Goal: Information Seeking & Learning: Learn about a topic

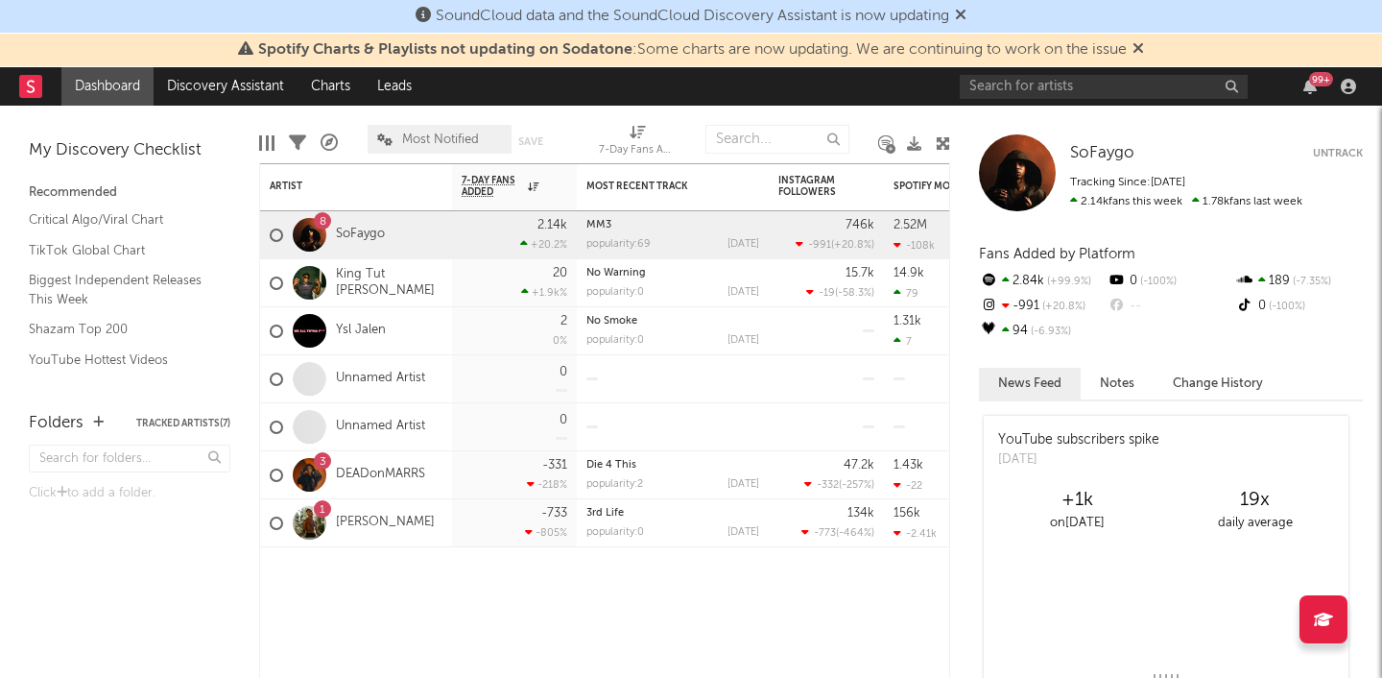
click at [1144, 48] on icon at bounding box center [1138, 47] width 12 height 15
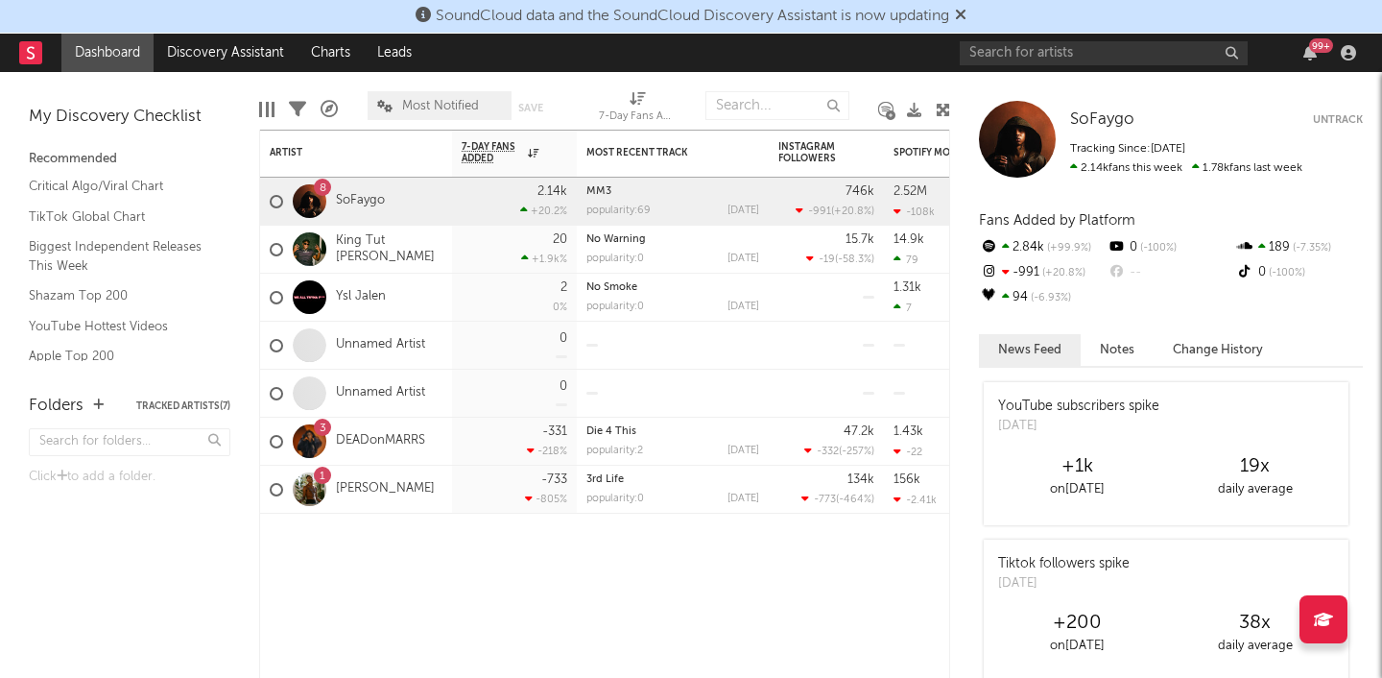
click at [963, 12] on icon at bounding box center [961, 14] width 12 height 15
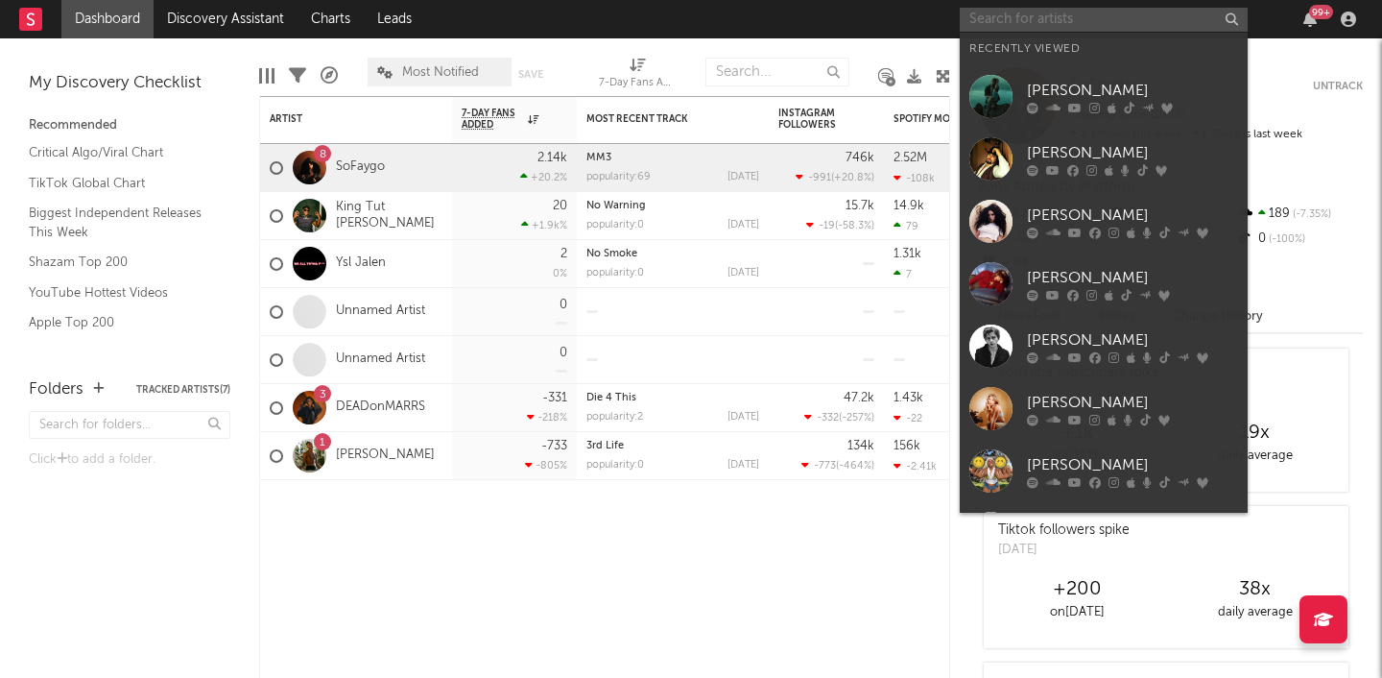
click at [1035, 23] on input "text" at bounding box center [1104, 20] width 288 height 24
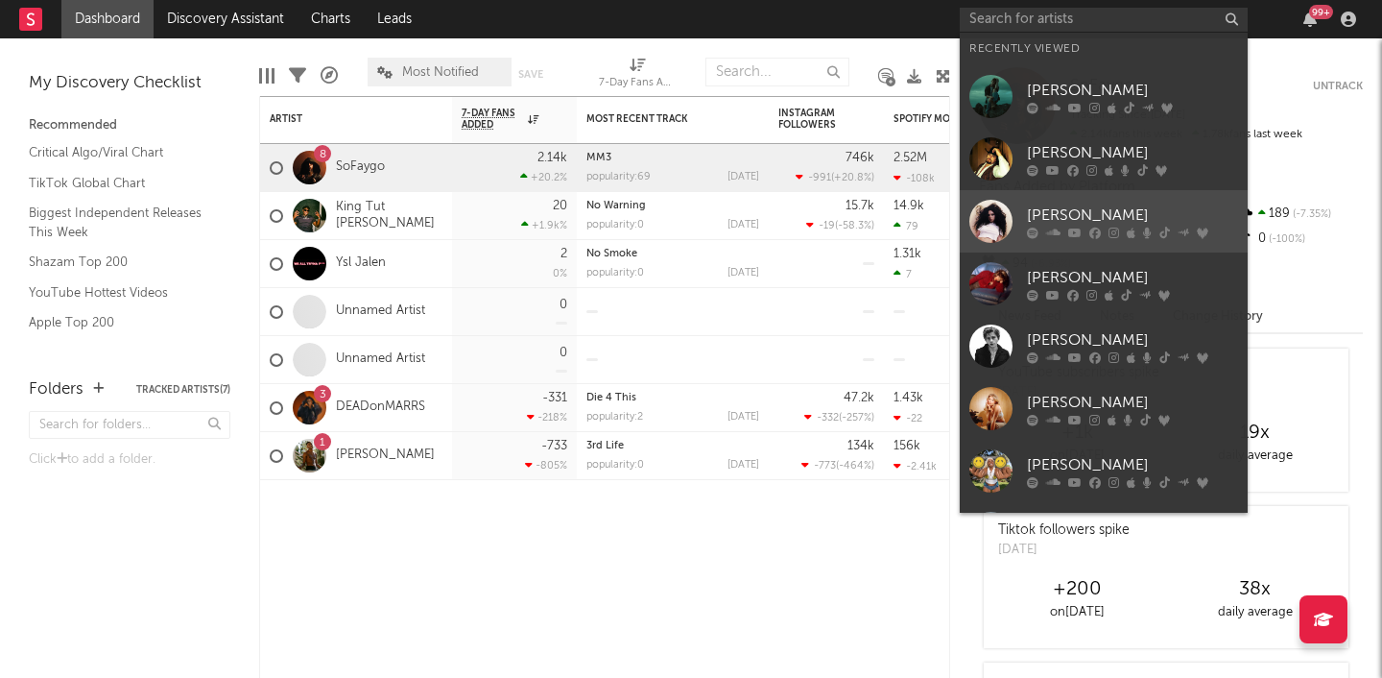
click at [1052, 214] on div "[PERSON_NAME]" at bounding box center [1132, 214] width 211 height 23
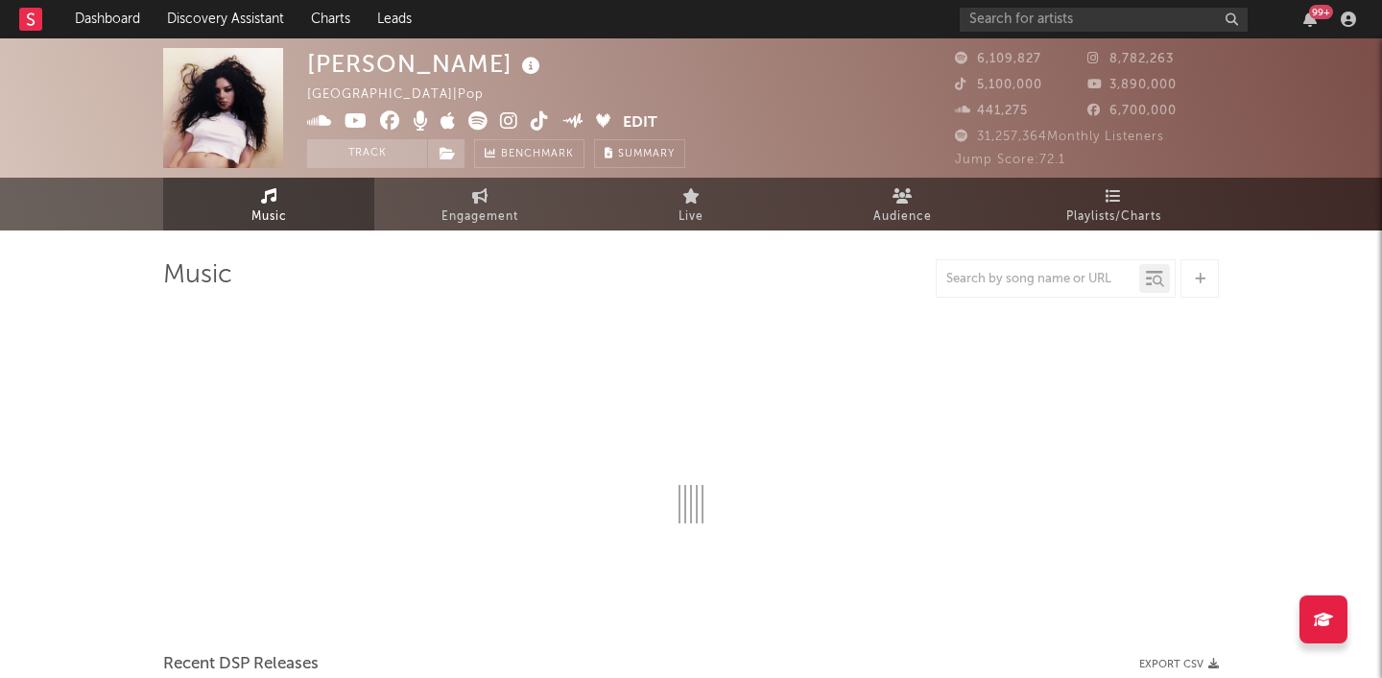
select select "6m"
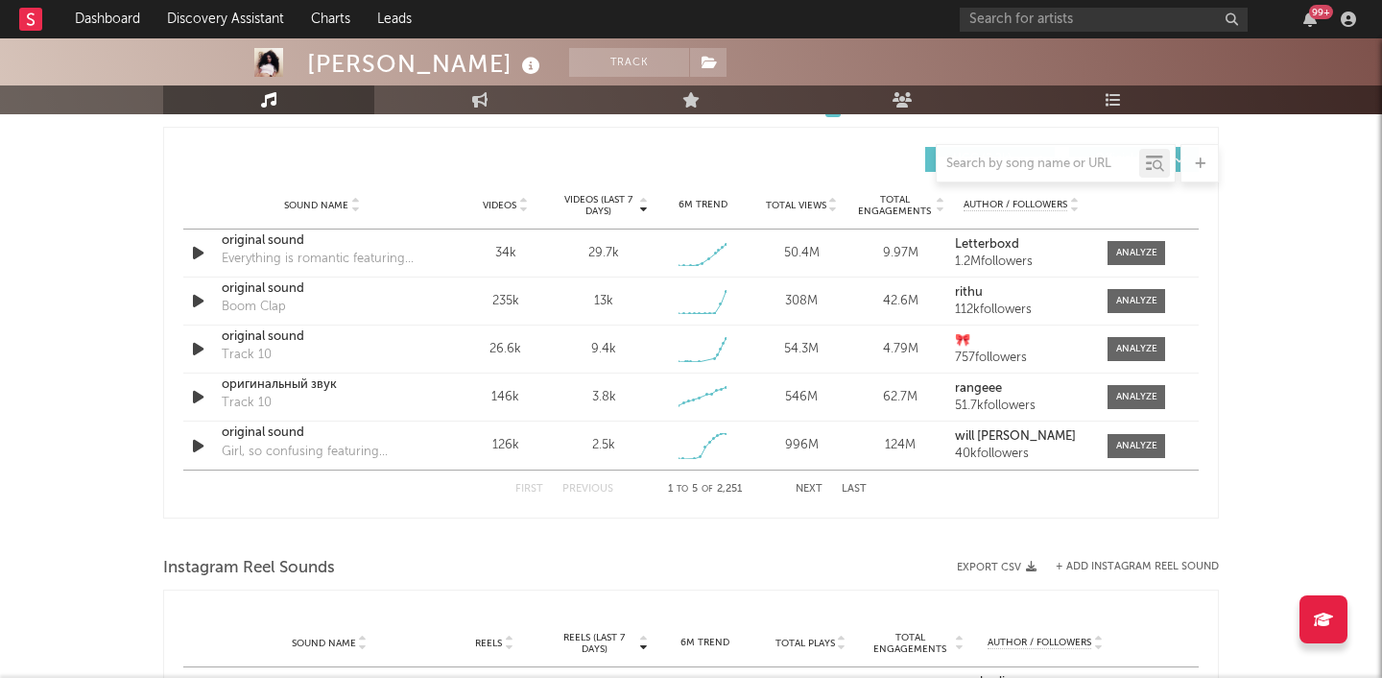
scroll to position [1299, 0]
click at [1136, 250] on div at bounding box center [1136, 251] width 41 height 14
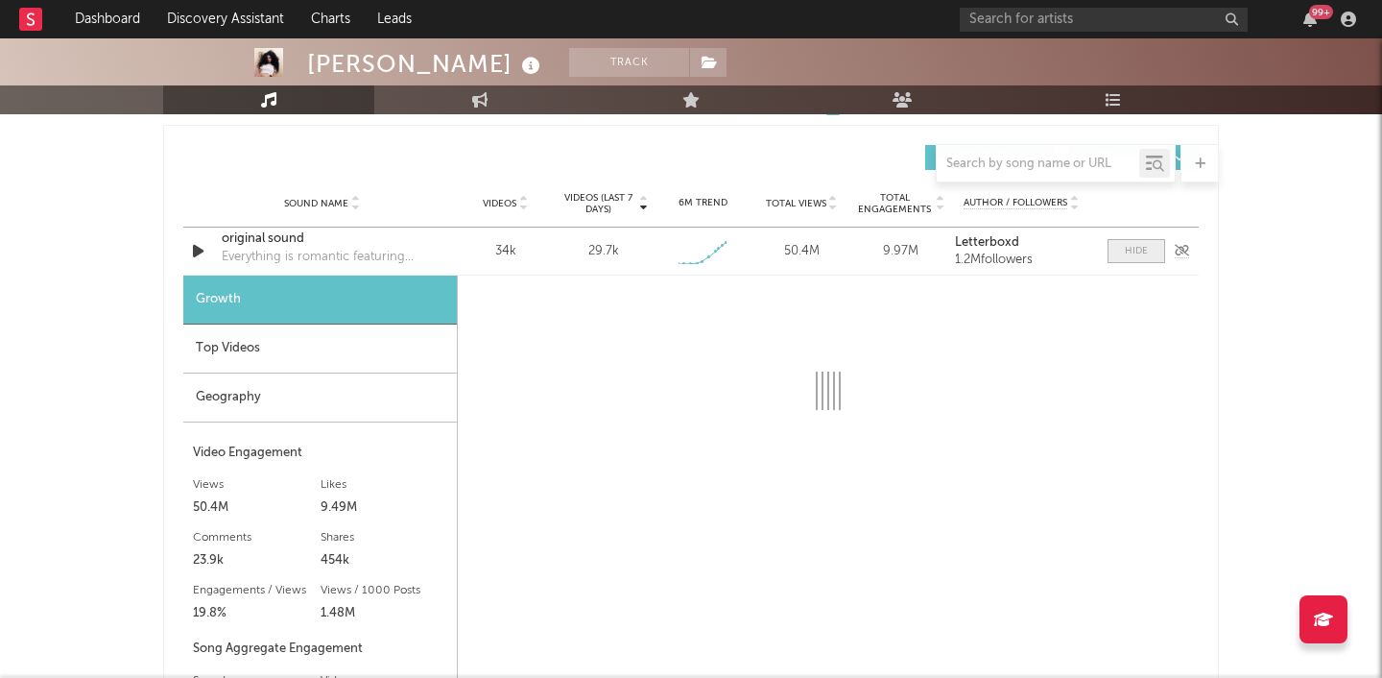
select select "1w"
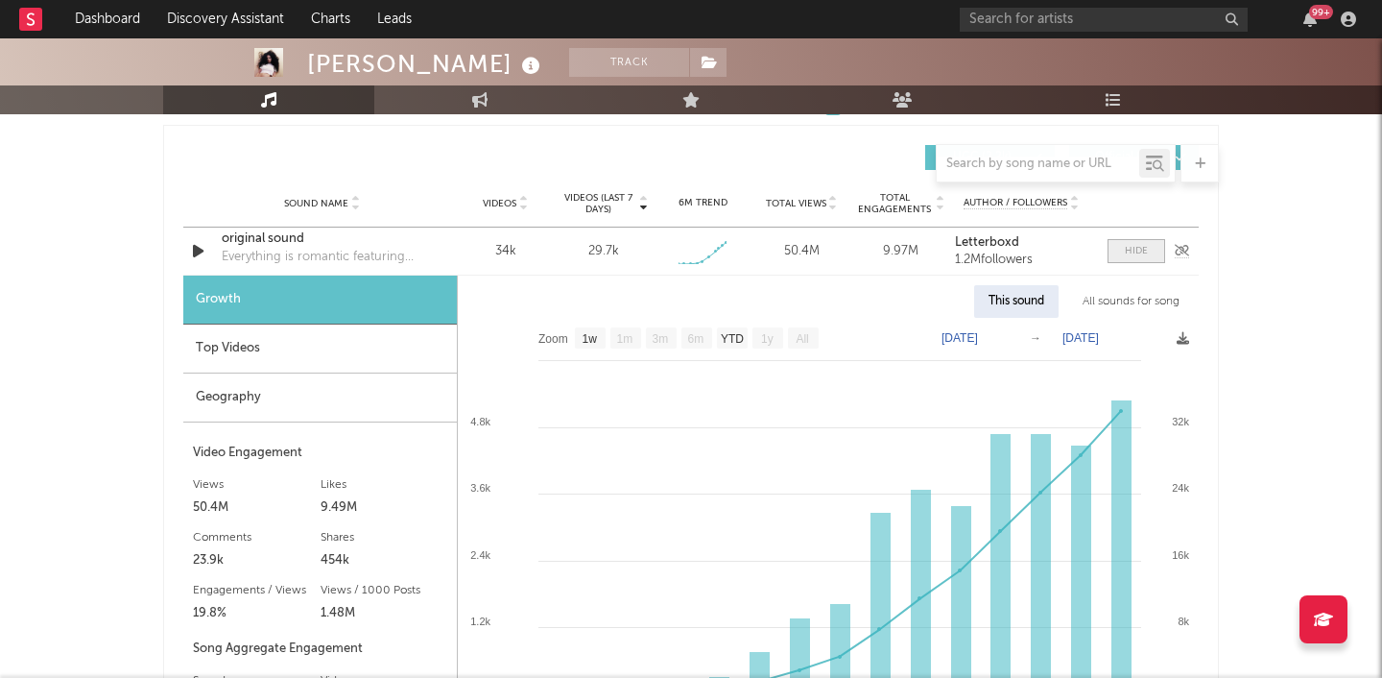
click at [1136, 250] on div at bounding box center [1136, 251] width 23 height 14
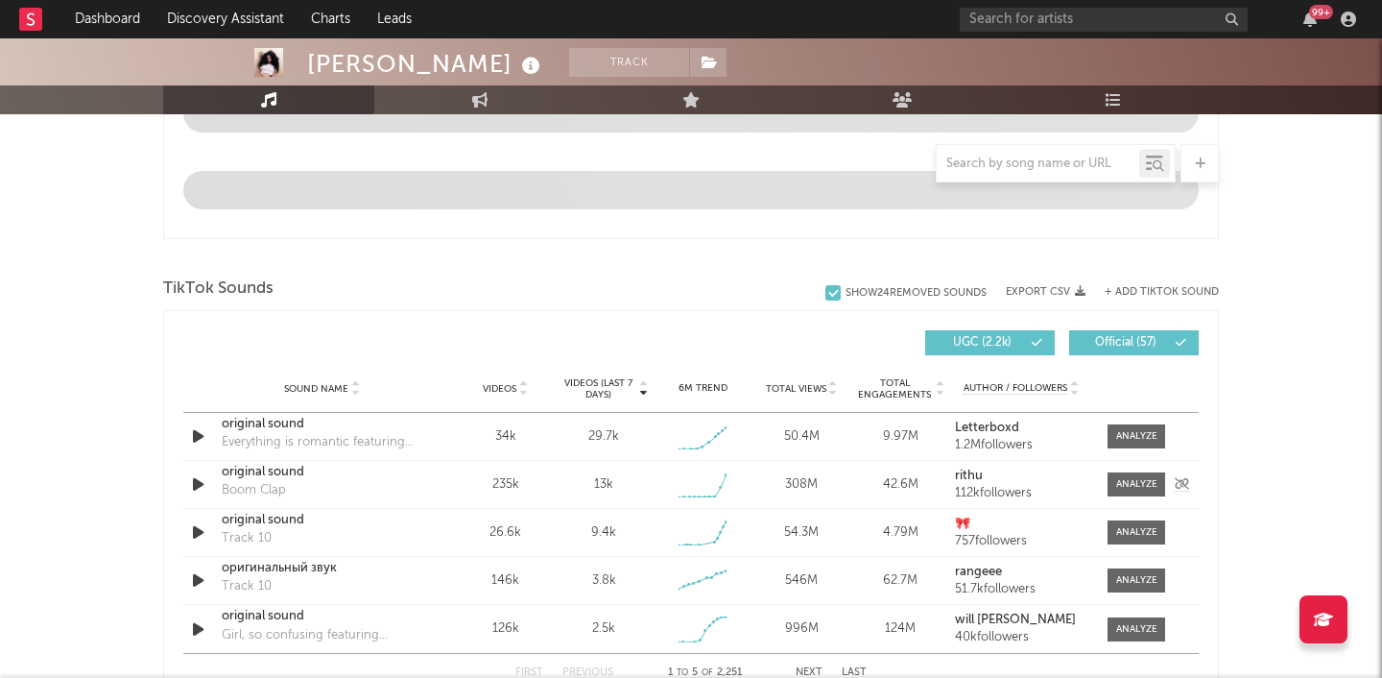
scroll to position [1102, 0]
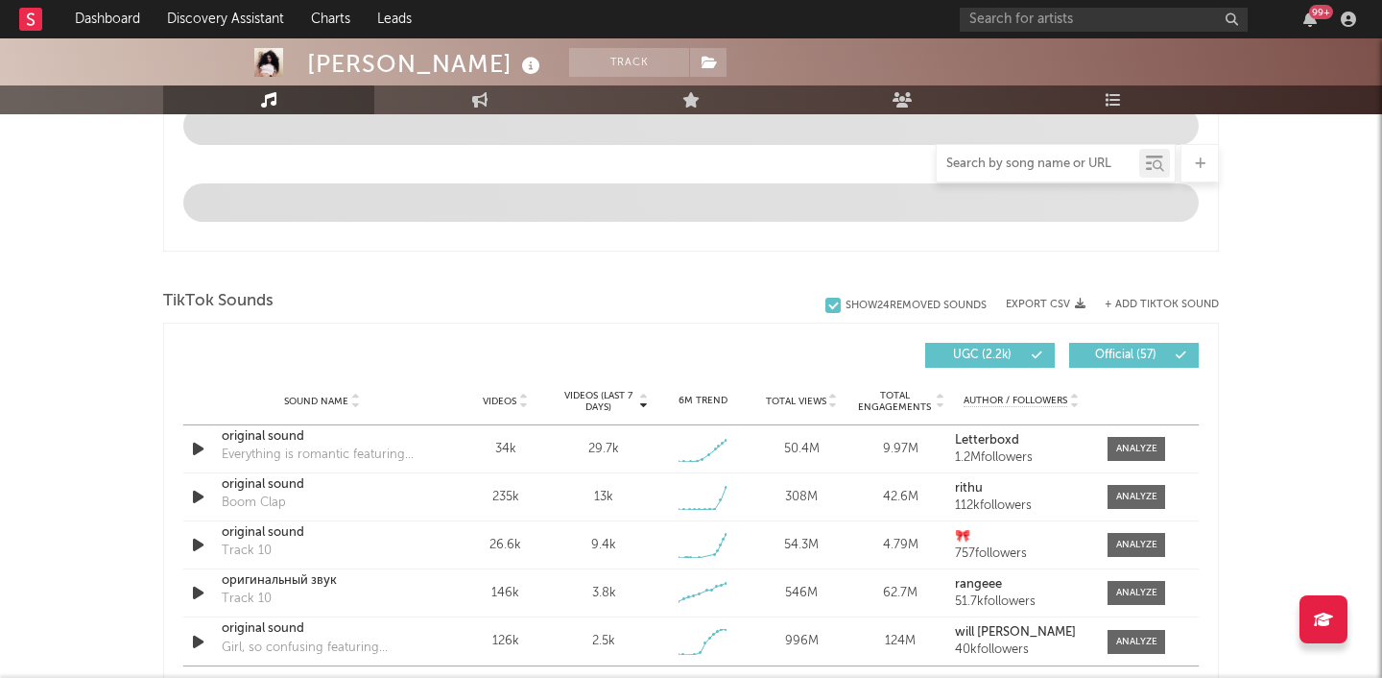
click at [993, 164] on input "text" at bounding box center [1038, 163] width 202 height 15
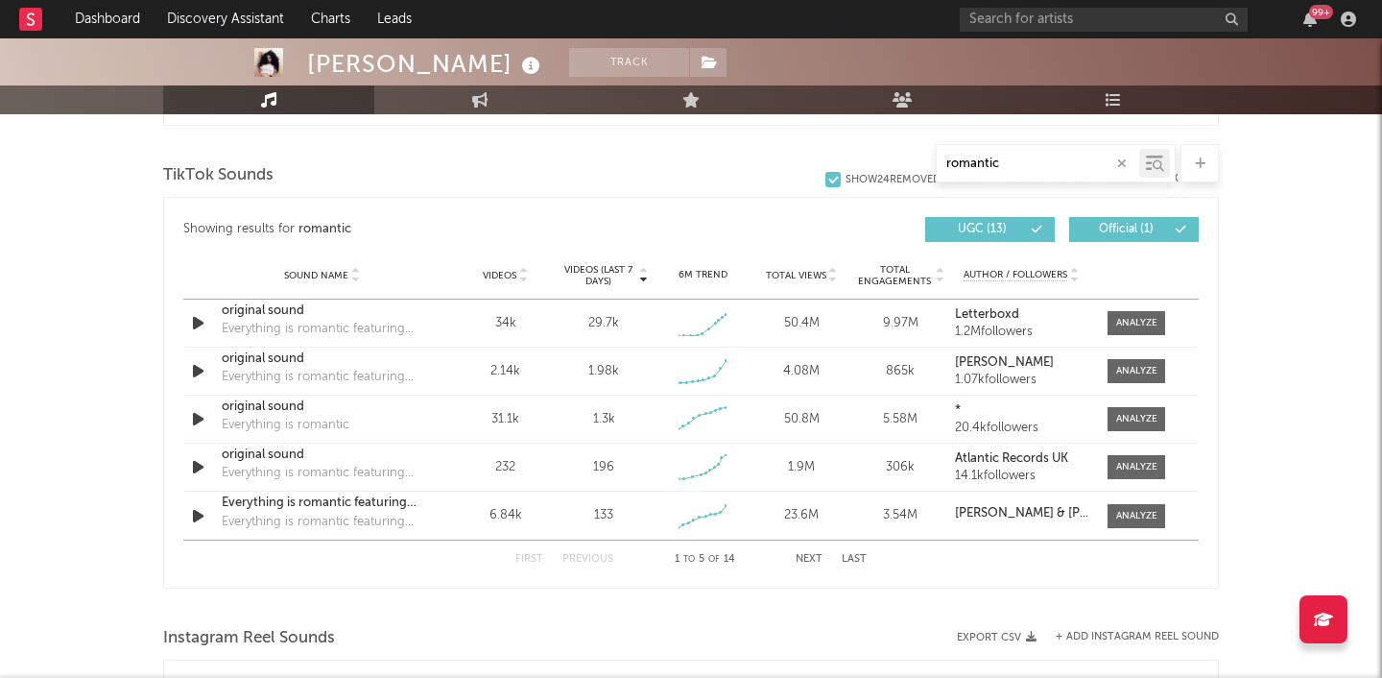
scroll to position [1228, 0]
type input "romantic"
click at [1140, 378] on span at bounding box center [1136, 370] width 58 height 24
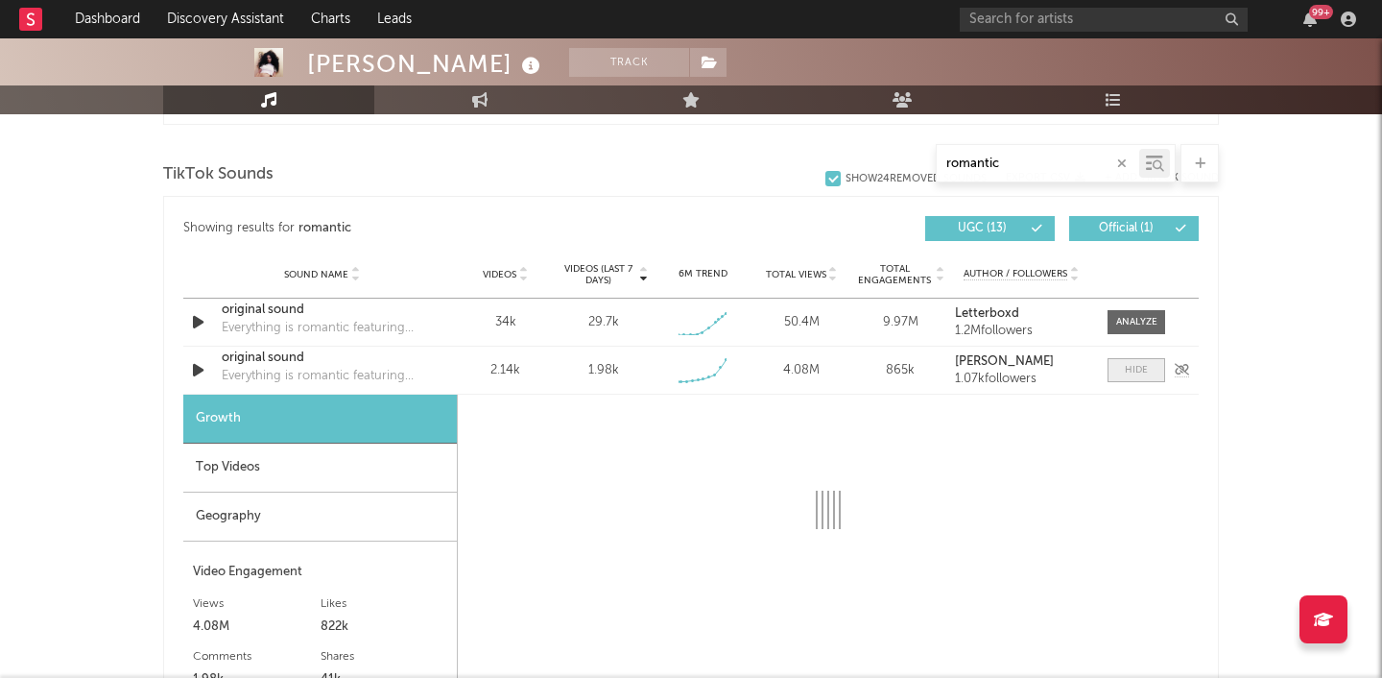
select select "1w"
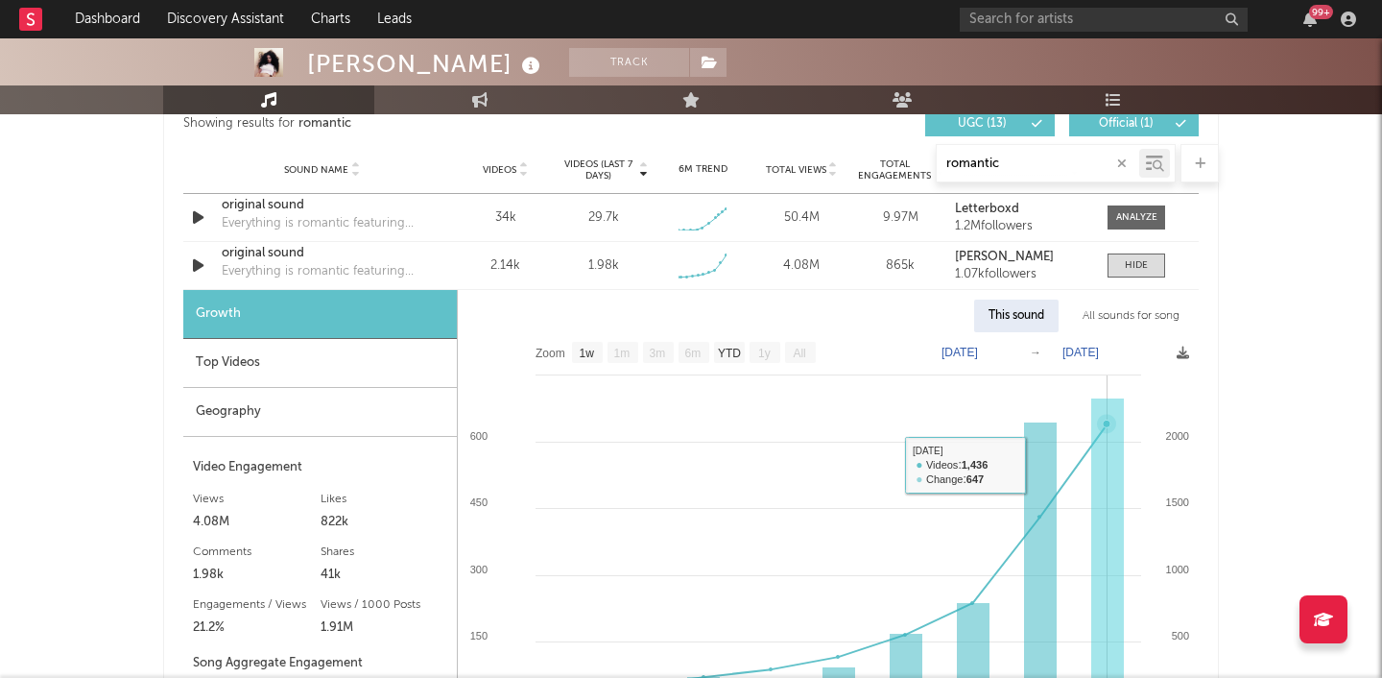
scroll to position [1129, 0]
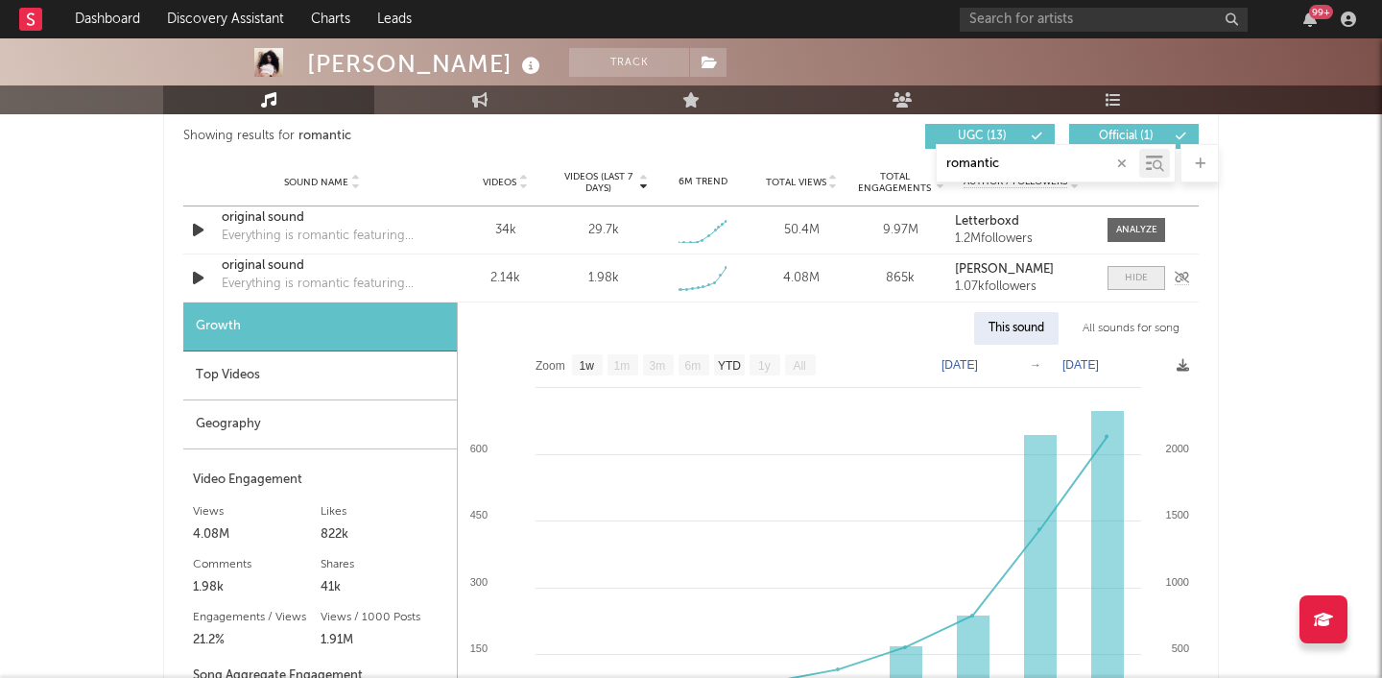
click at [1132, 287] on span at bounding box center [1136, 278] width 58 height 24
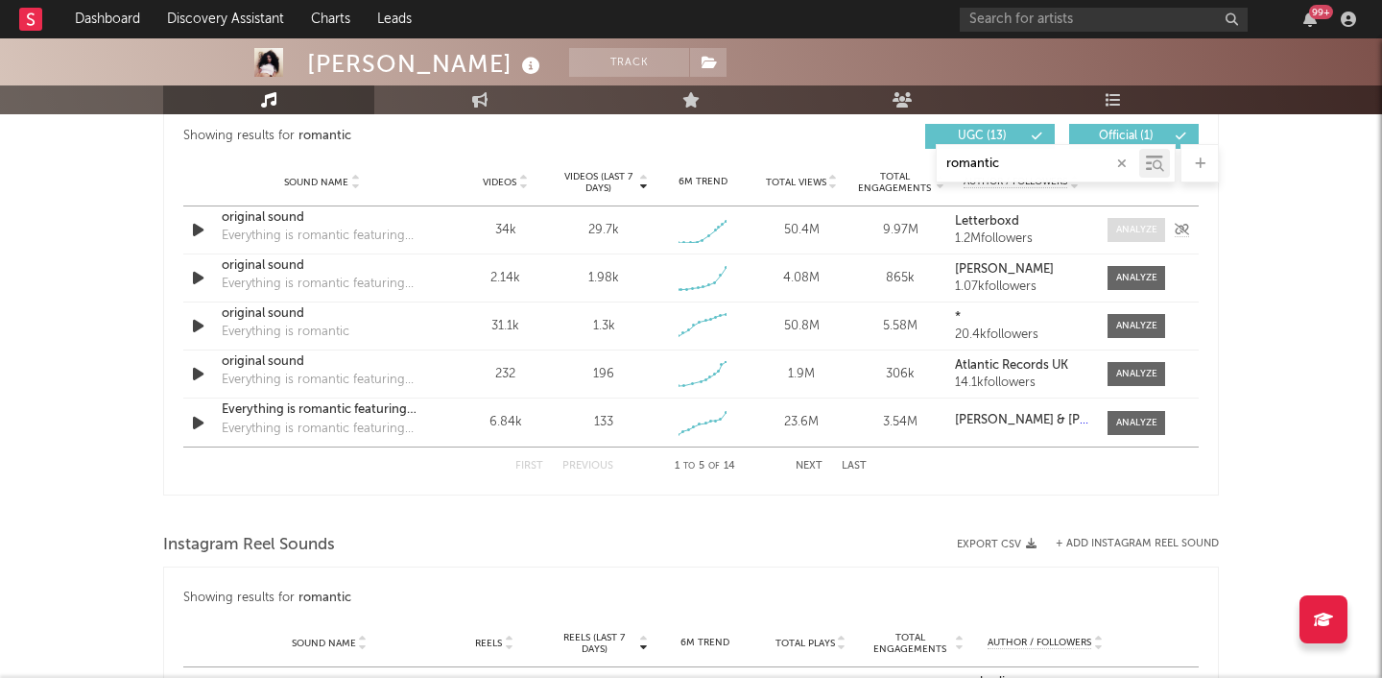
click at [1139, 228] on div at bounding box center [1136, 230] width 41 height 14
select select "1w"
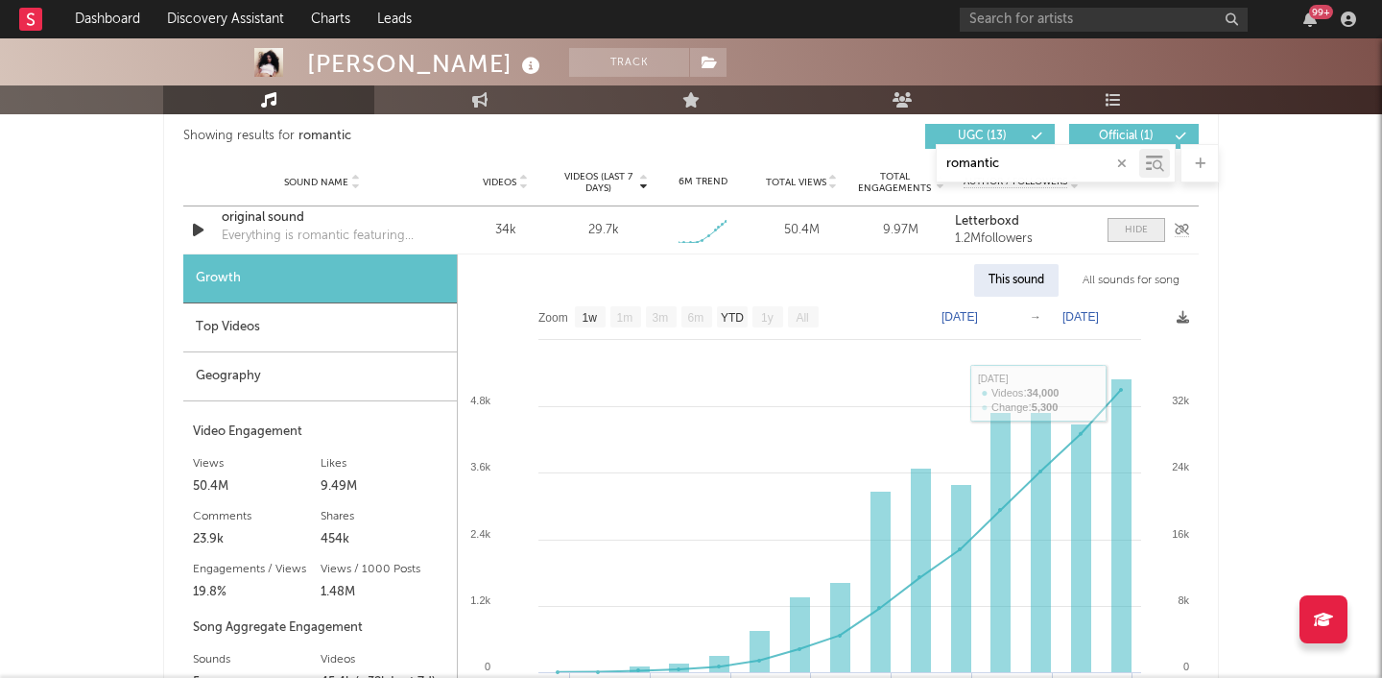
click at [1136, 227] on div at bounding box center [1136, 230] width 23 height 14
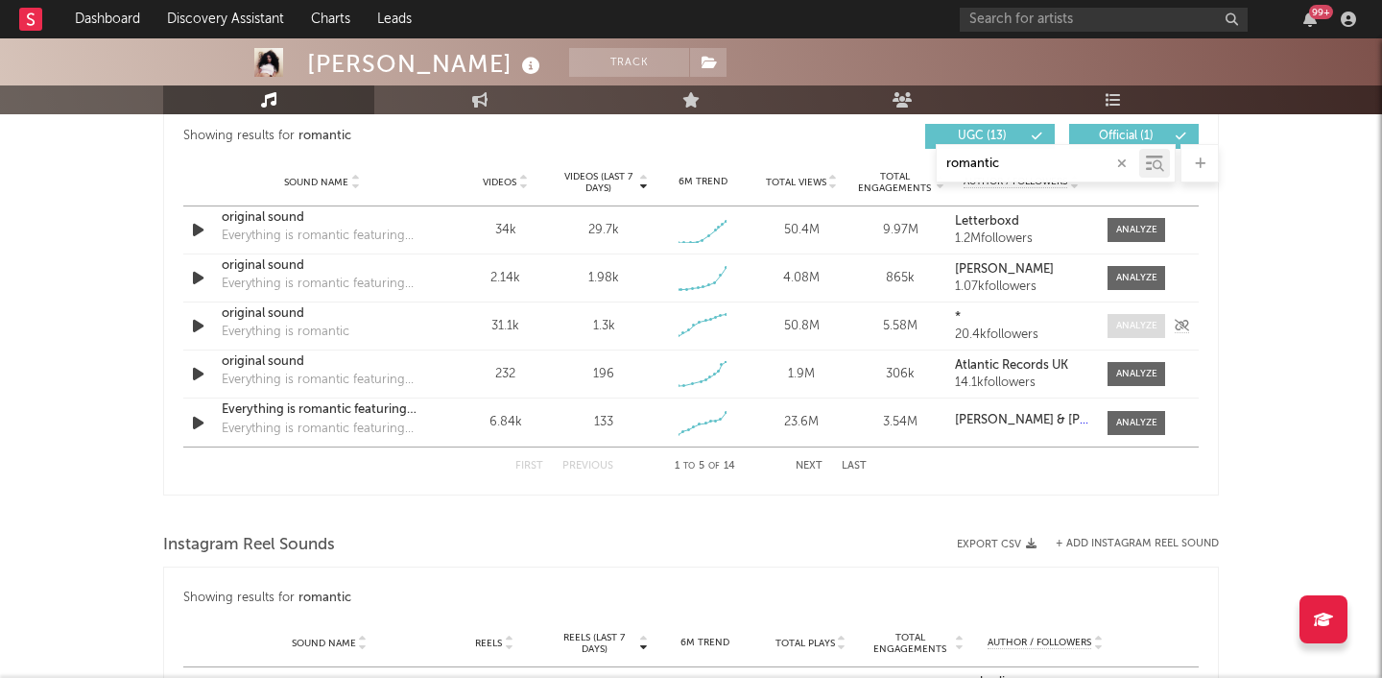
click at [1134, 319] on div at bounding box center [1136, 326] width 41 height 14
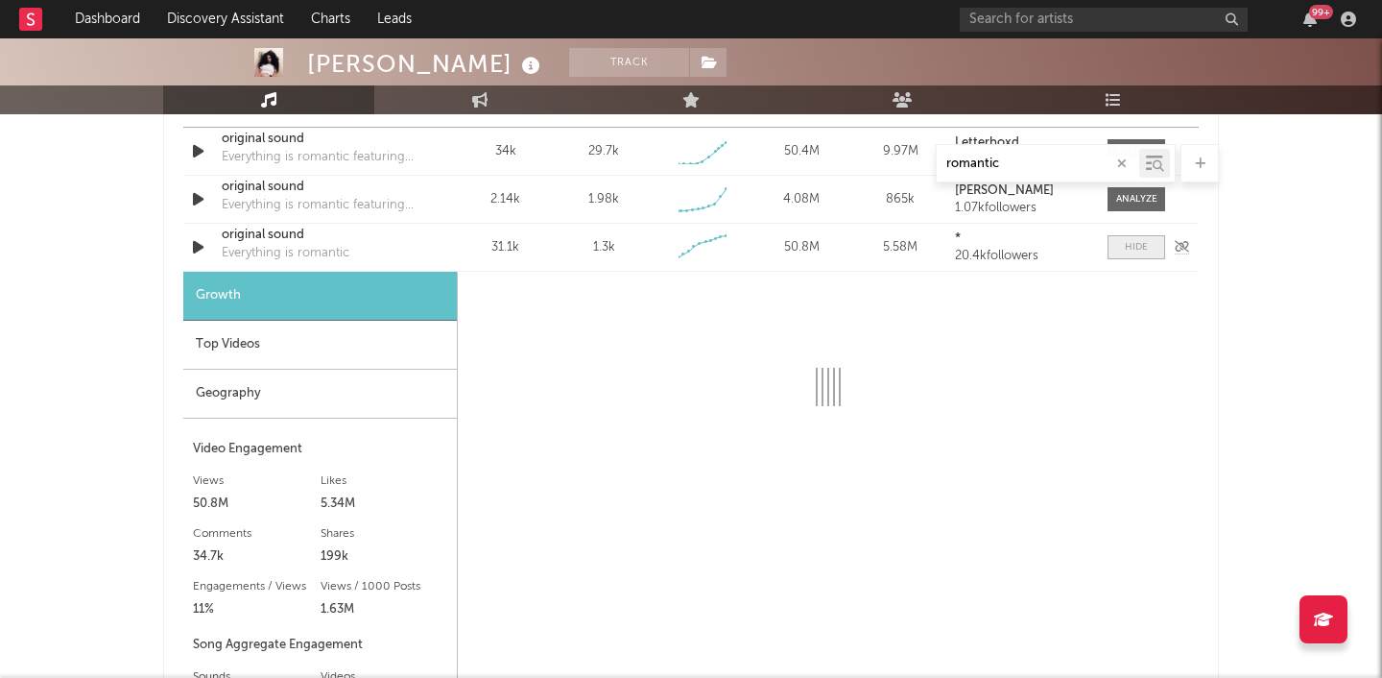
click at [1148, 246] on span at bounding box center [1136, 247] width 58 height 24
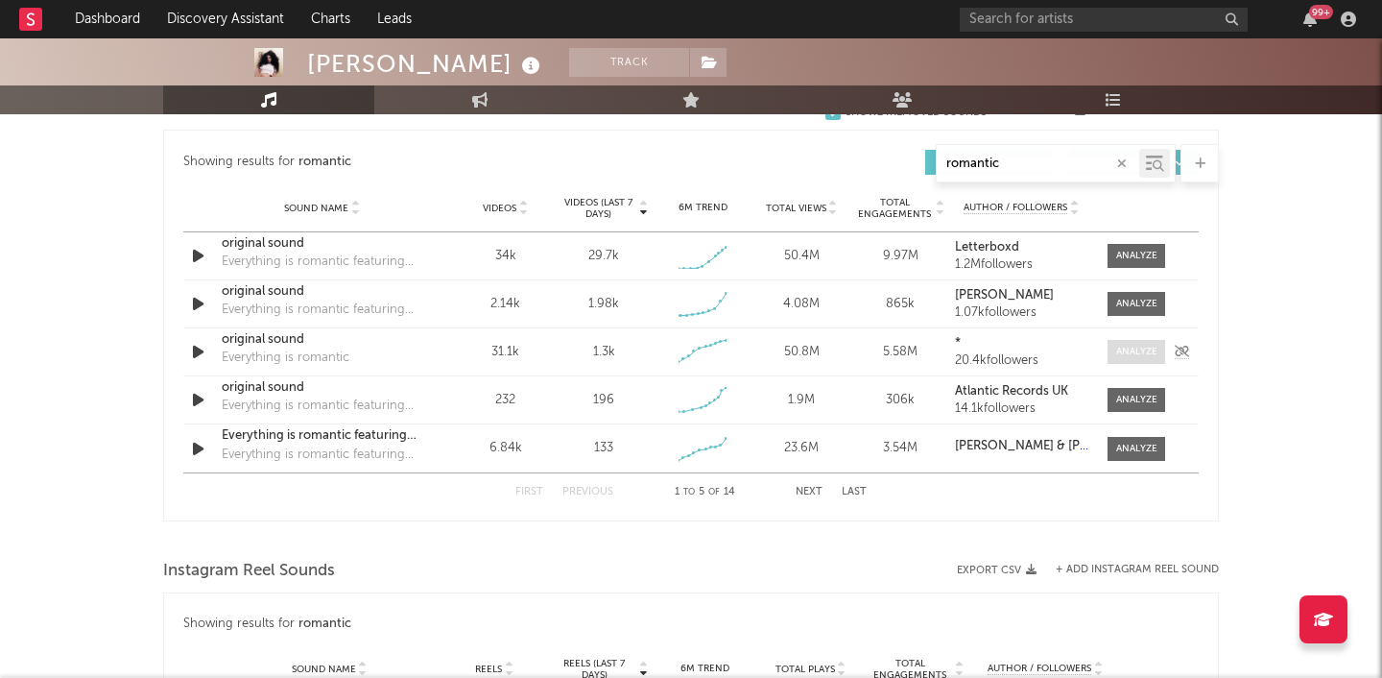
scroll to position [1094, 0]
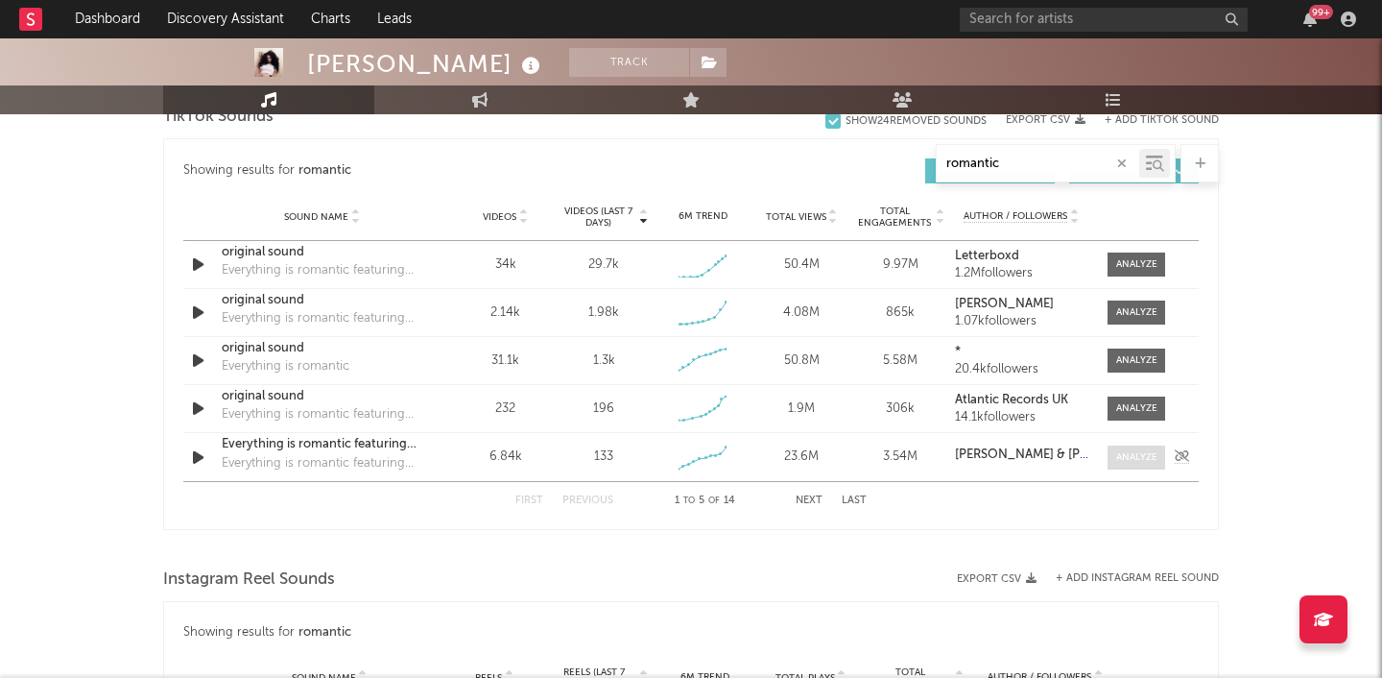
click at [1153, 459] on div at bounding box center [1136, 457] width 41 height 14
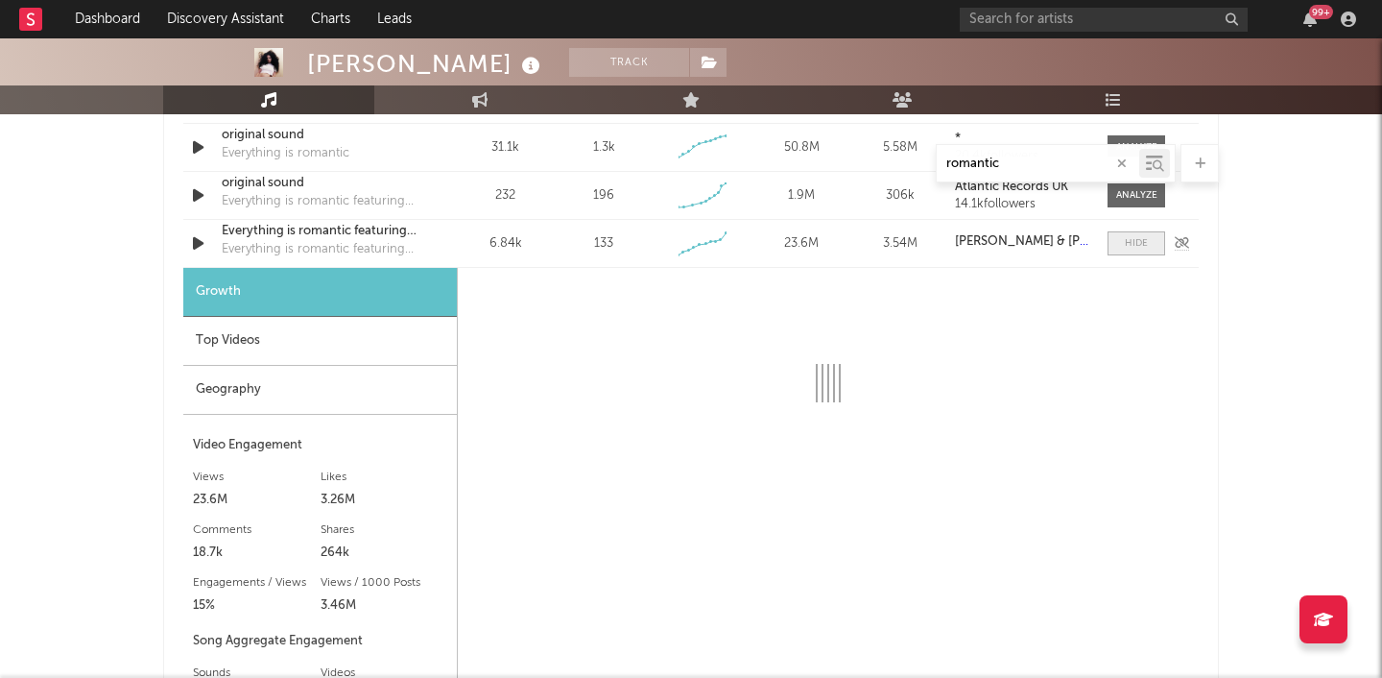
scroll to position [1309, 0]
select select "6m"
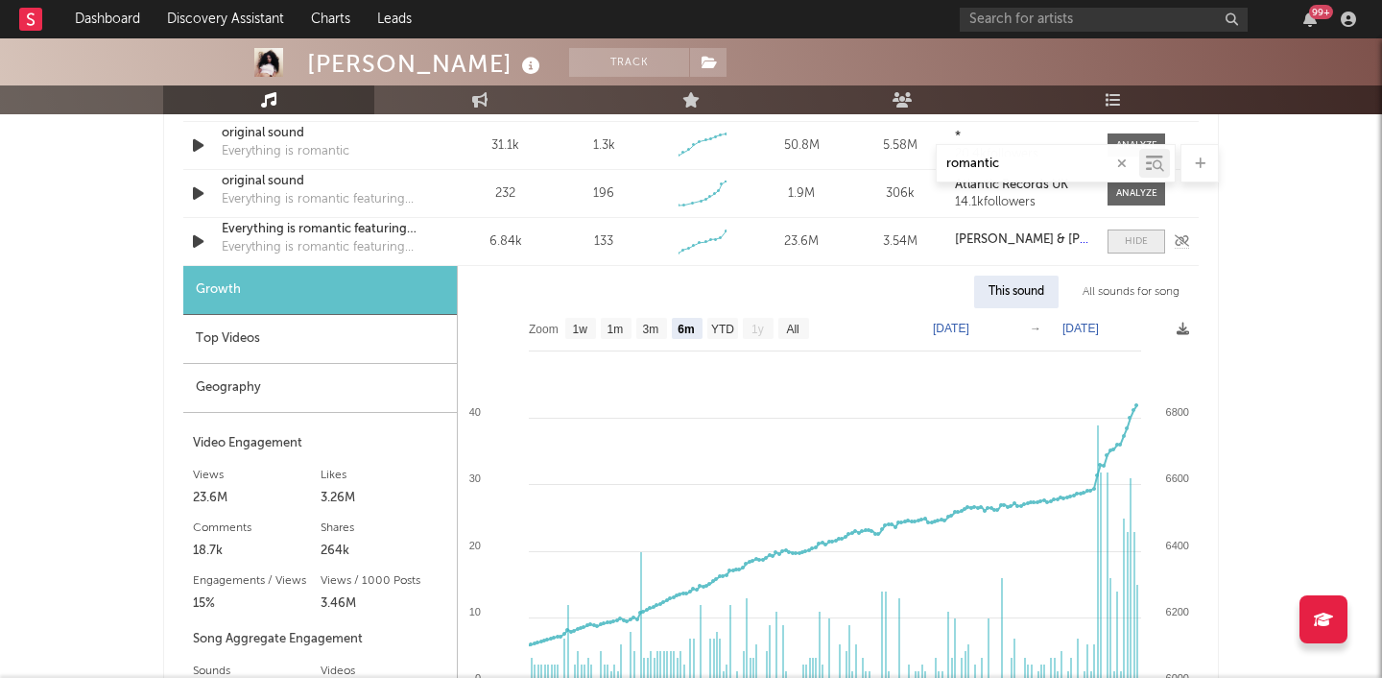
click at [1147, 240] on span at bounding box center [1136, 241] width 58 height 24
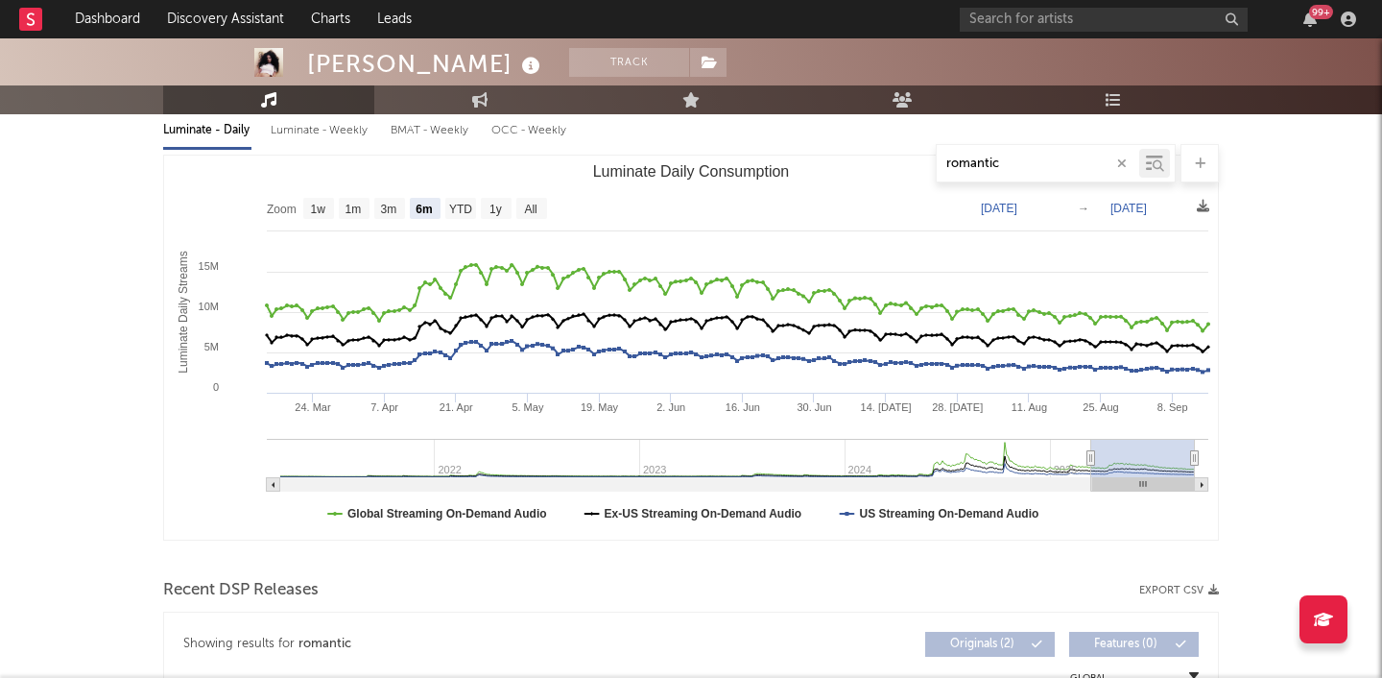
scroll to position [0, 0]
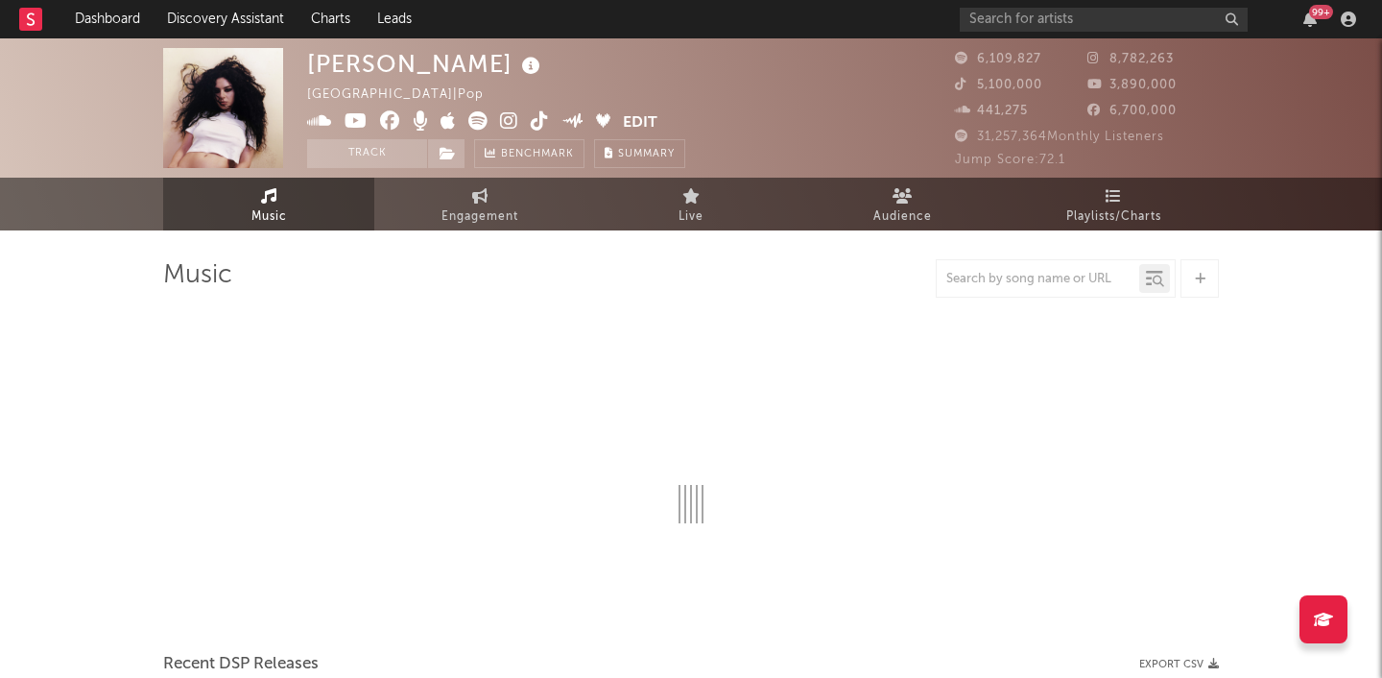
select select "6m"
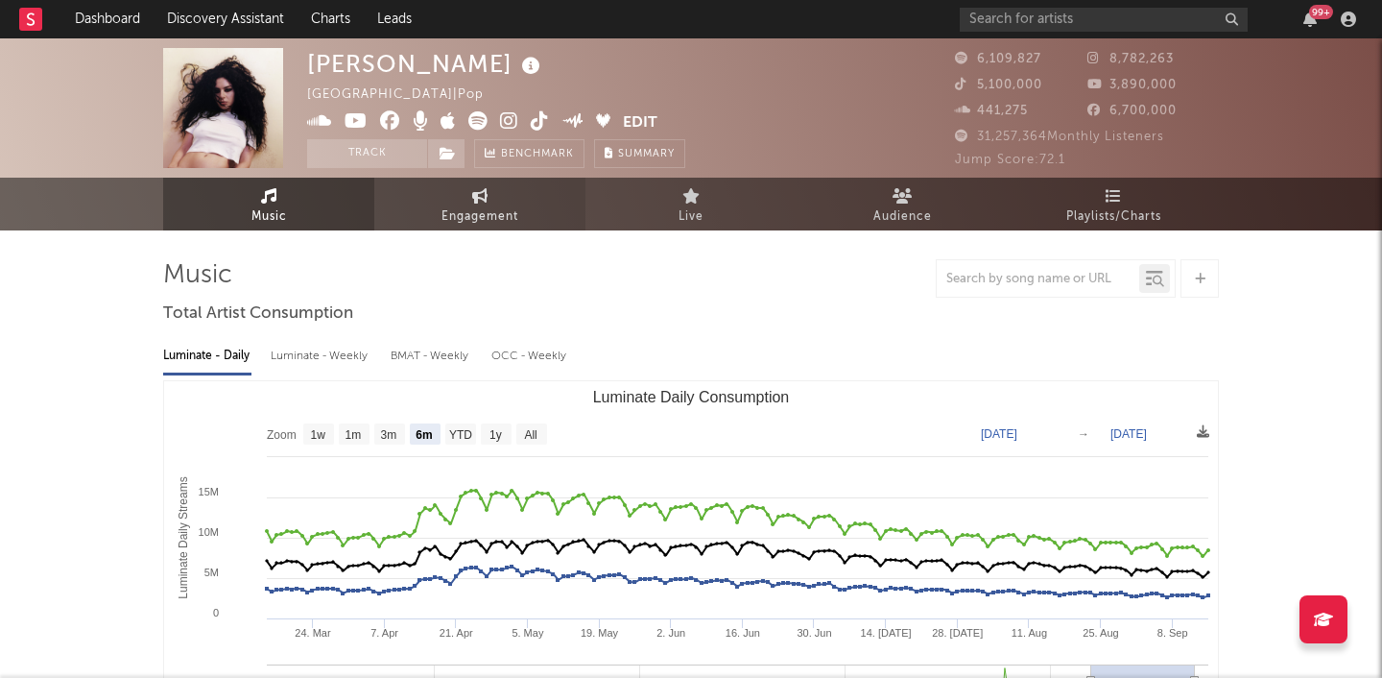
click at [491, 205] on span "Engagement" at bounding box center [479, 216] width 77 height 23
select select "1w"
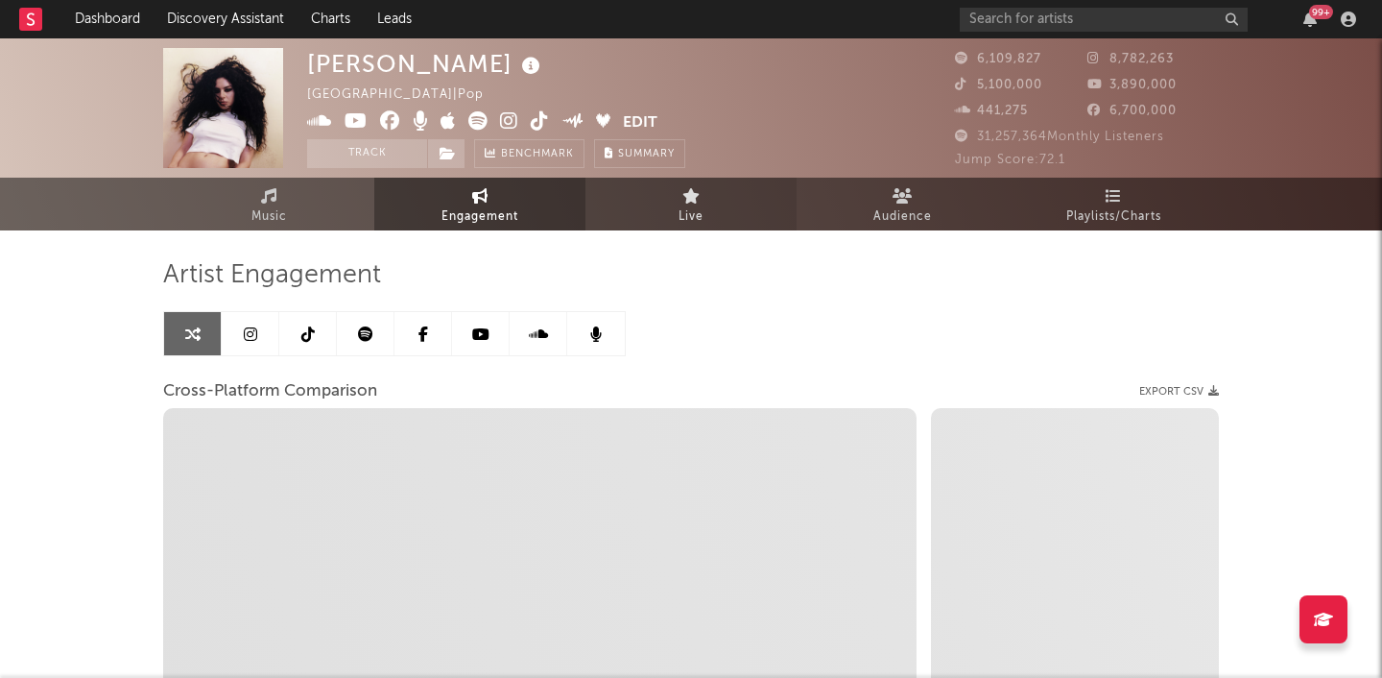
click at [696, 202] on icon at bounding box center [691, 195] width 18 height 15
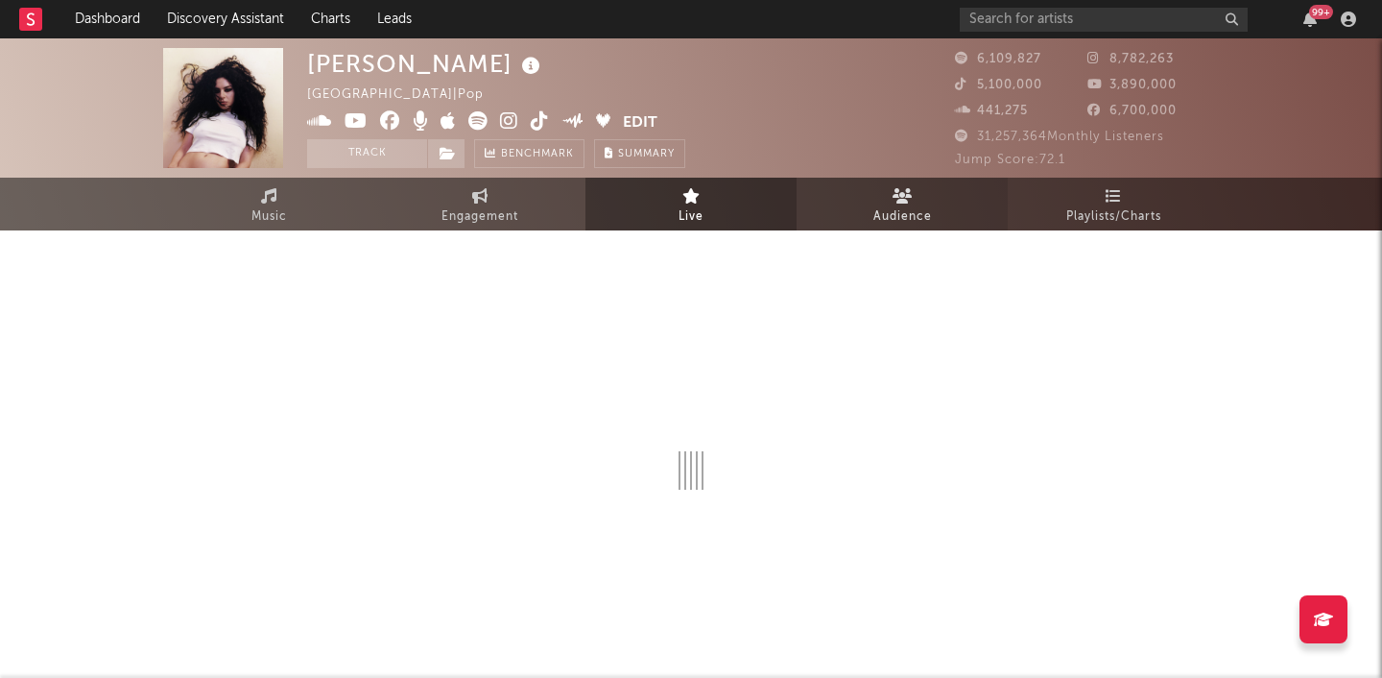
click at [898, 209] on span "Audience" at bounding box center [902, 216] width 59 height 23
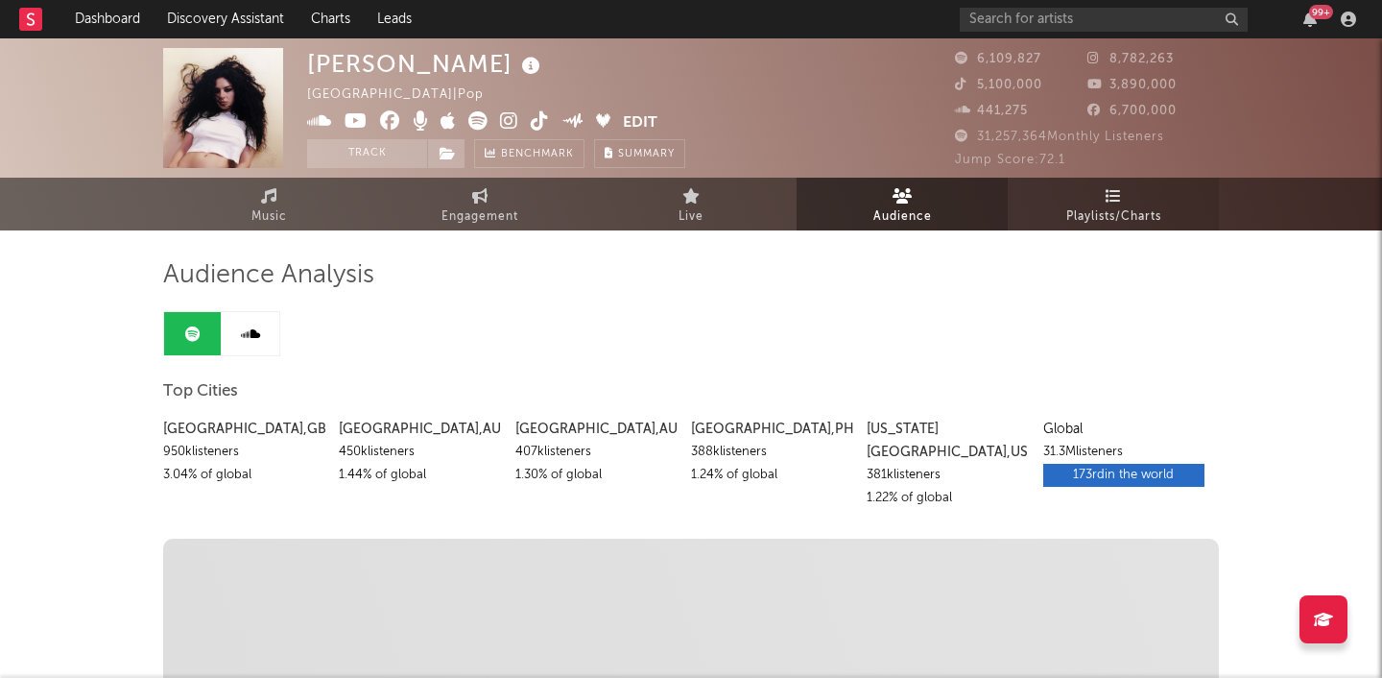
click at [1106, 206] on span "Playlists/Charts" at bounding box center [1113, 216] width 95 height 23
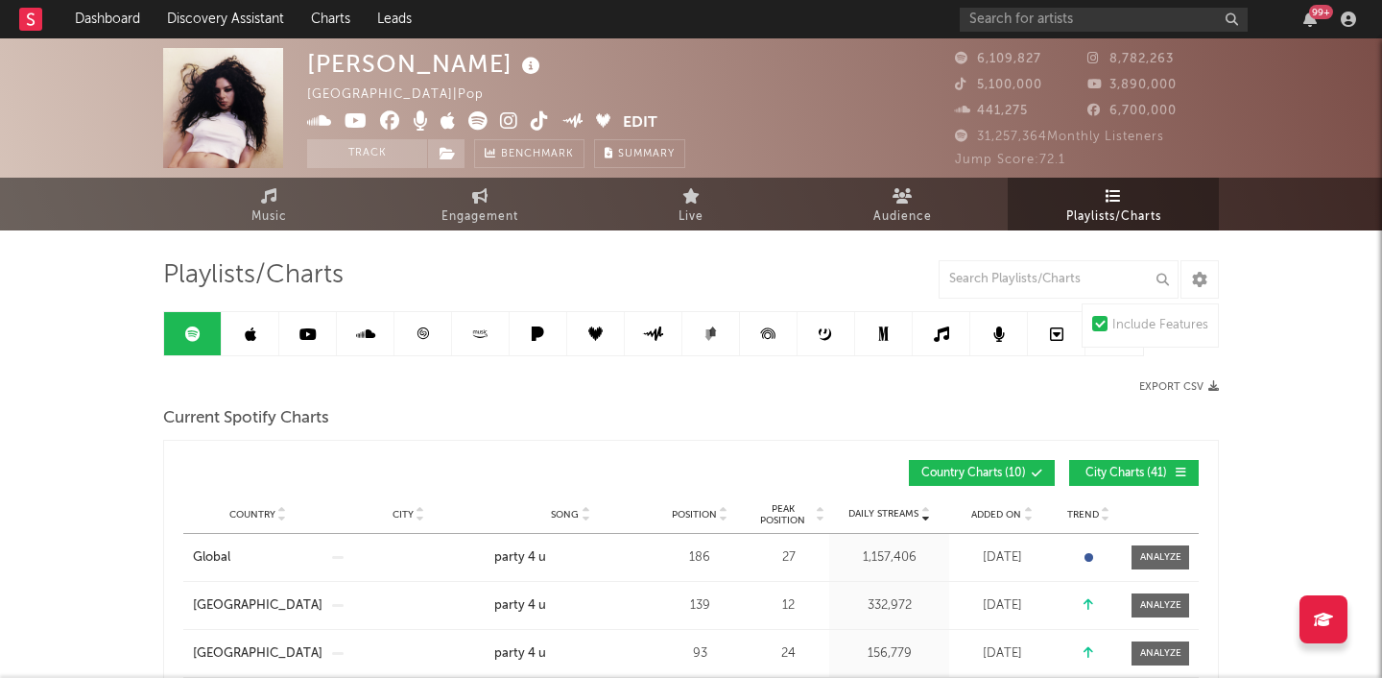
click at [429, 345] on link at bounding box center [423, 333] width 58 height 43
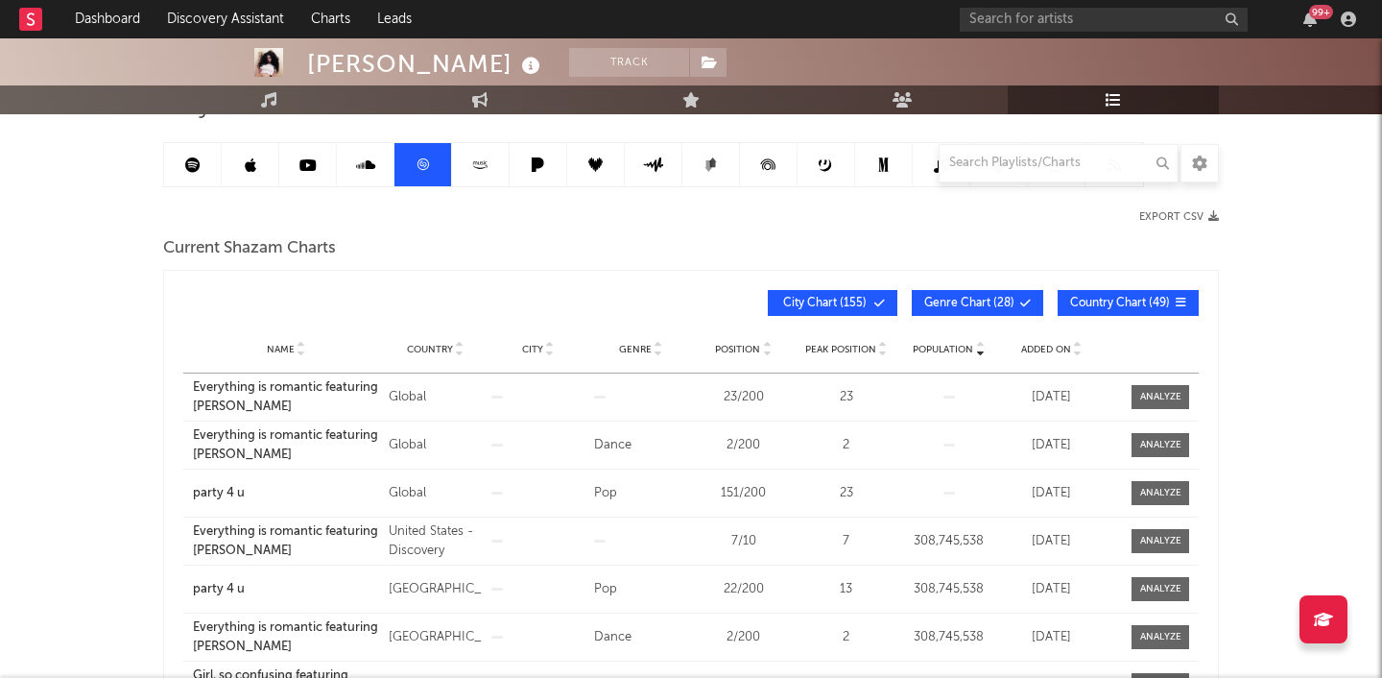
scroll to position [184, 0]
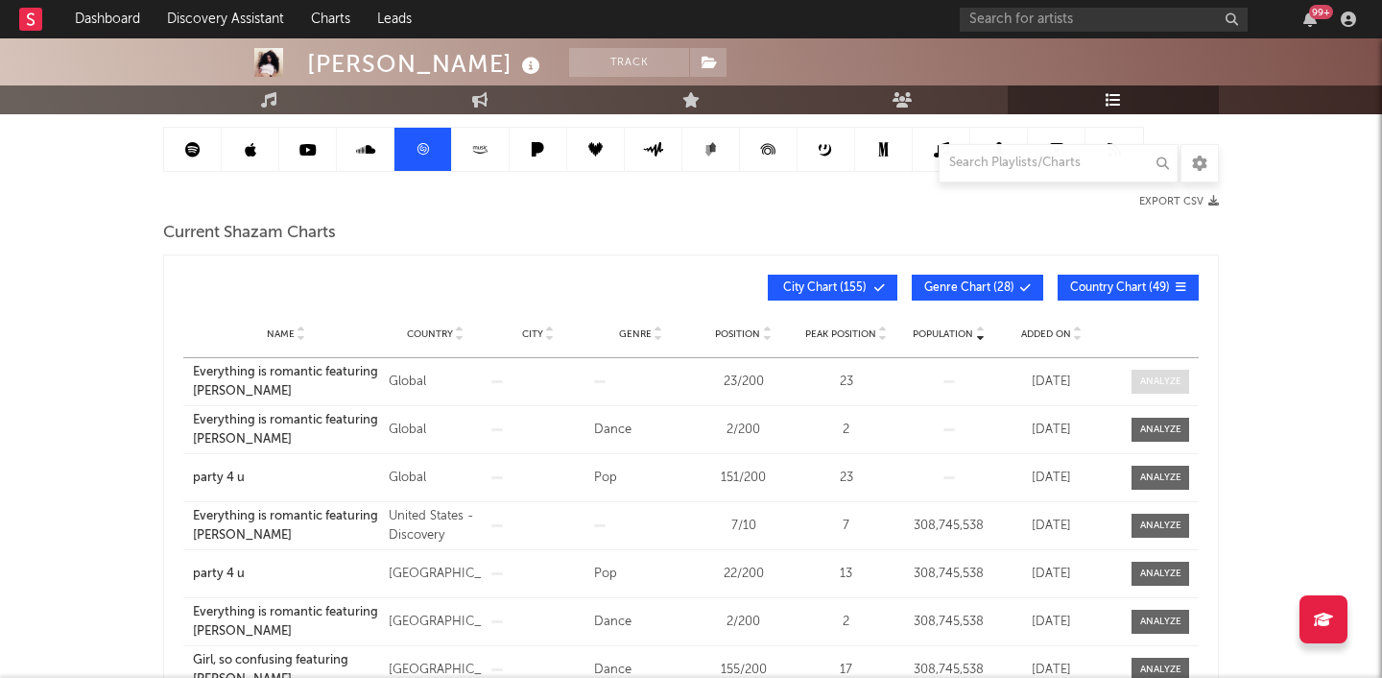
click at [1166, 378] on div at bounding box center [1160, 381] width 41 height 14
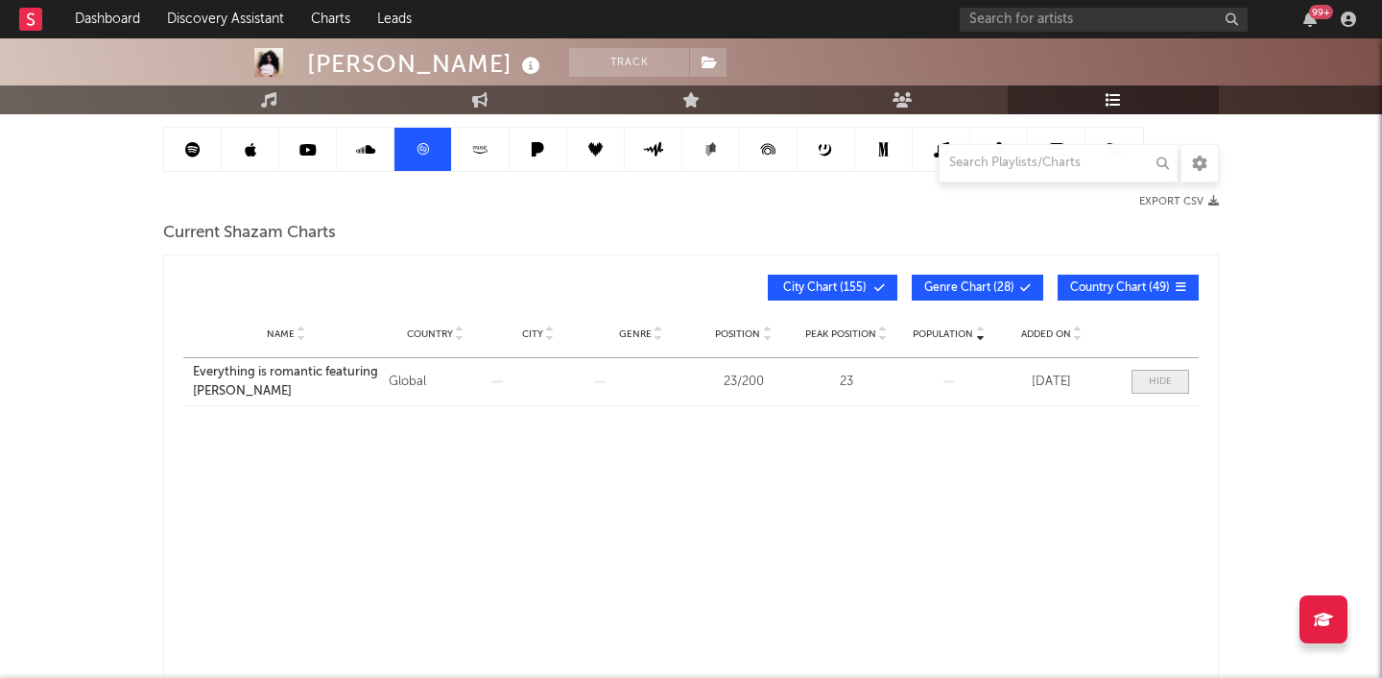
select select "All"
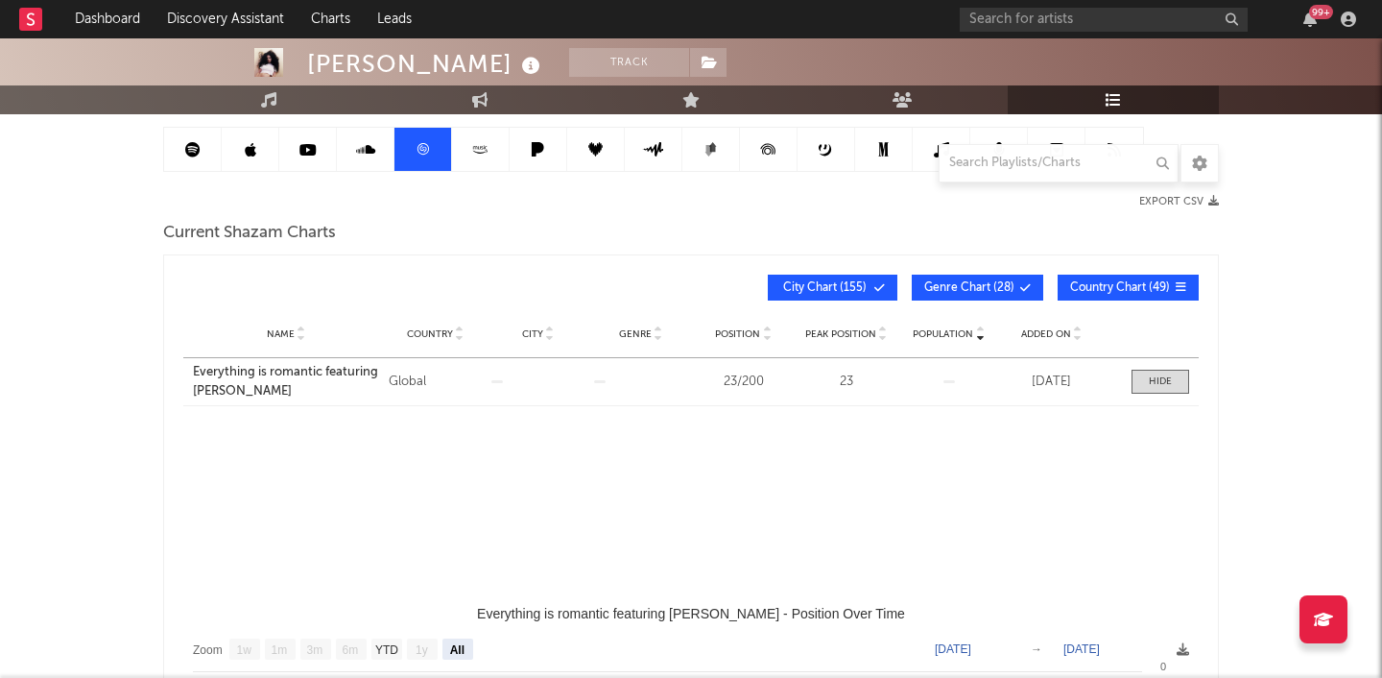
select select "1w"
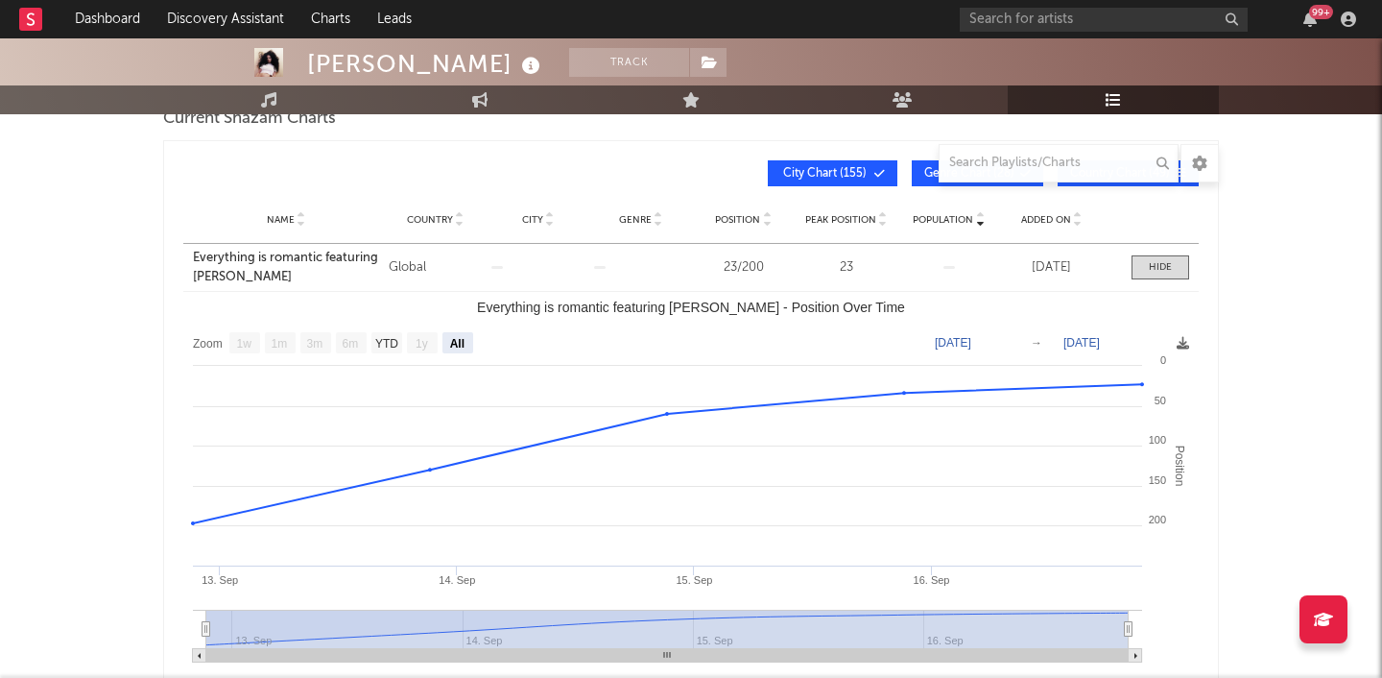
scroll to position [299, 0]
click at [1154, 262] on div at bounding box center [1160, 266] width 23 height 14
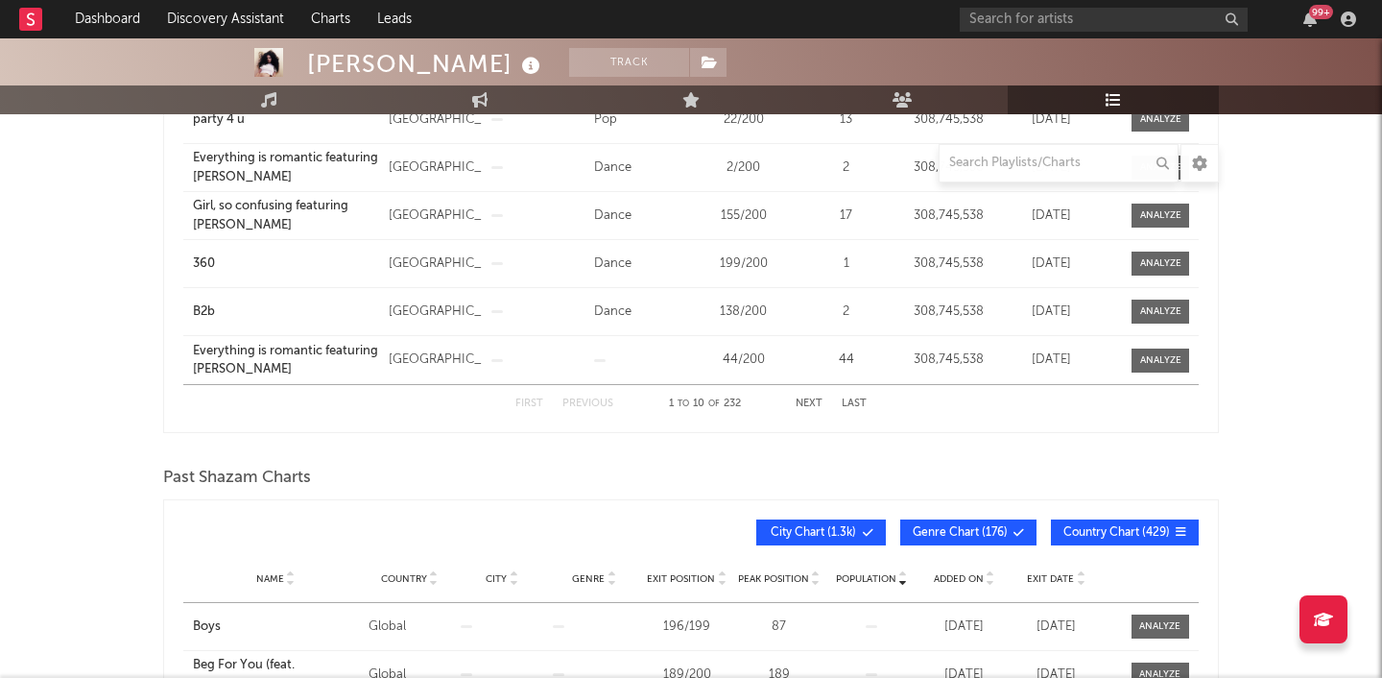
scroll to position [0, 0]
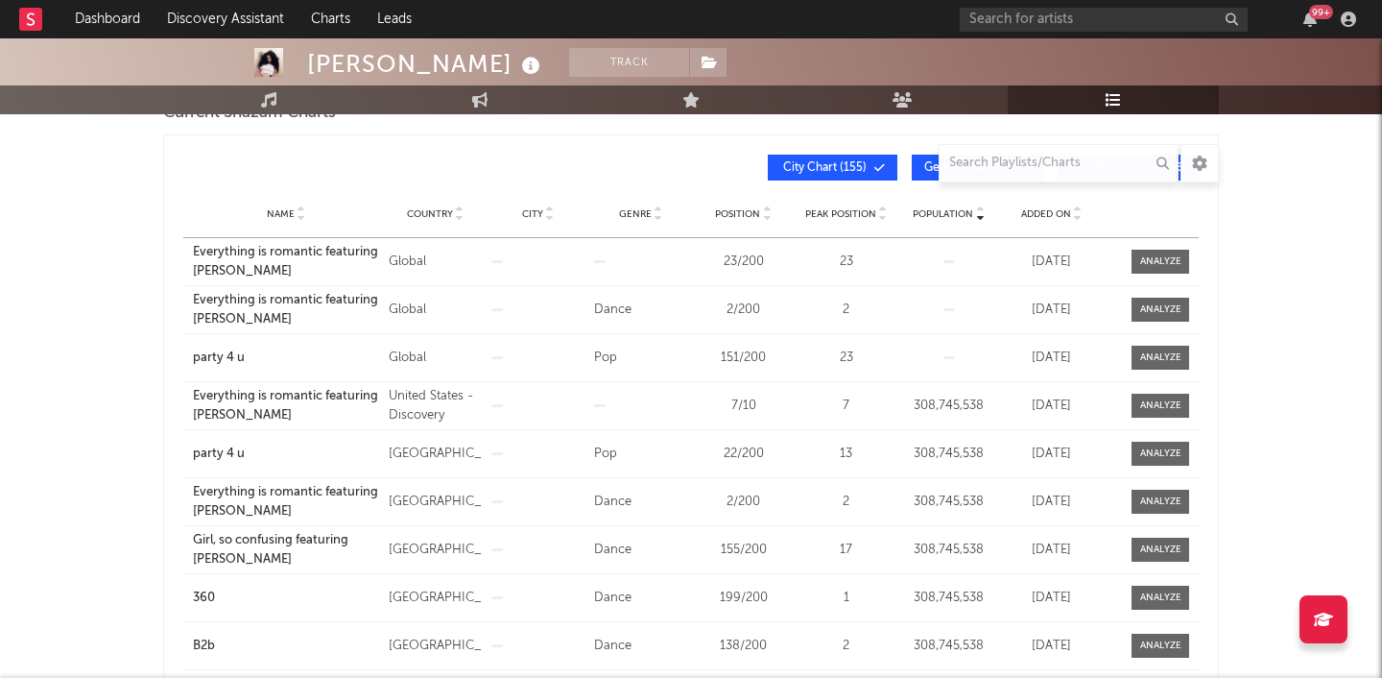
scroll to position [306, 0]
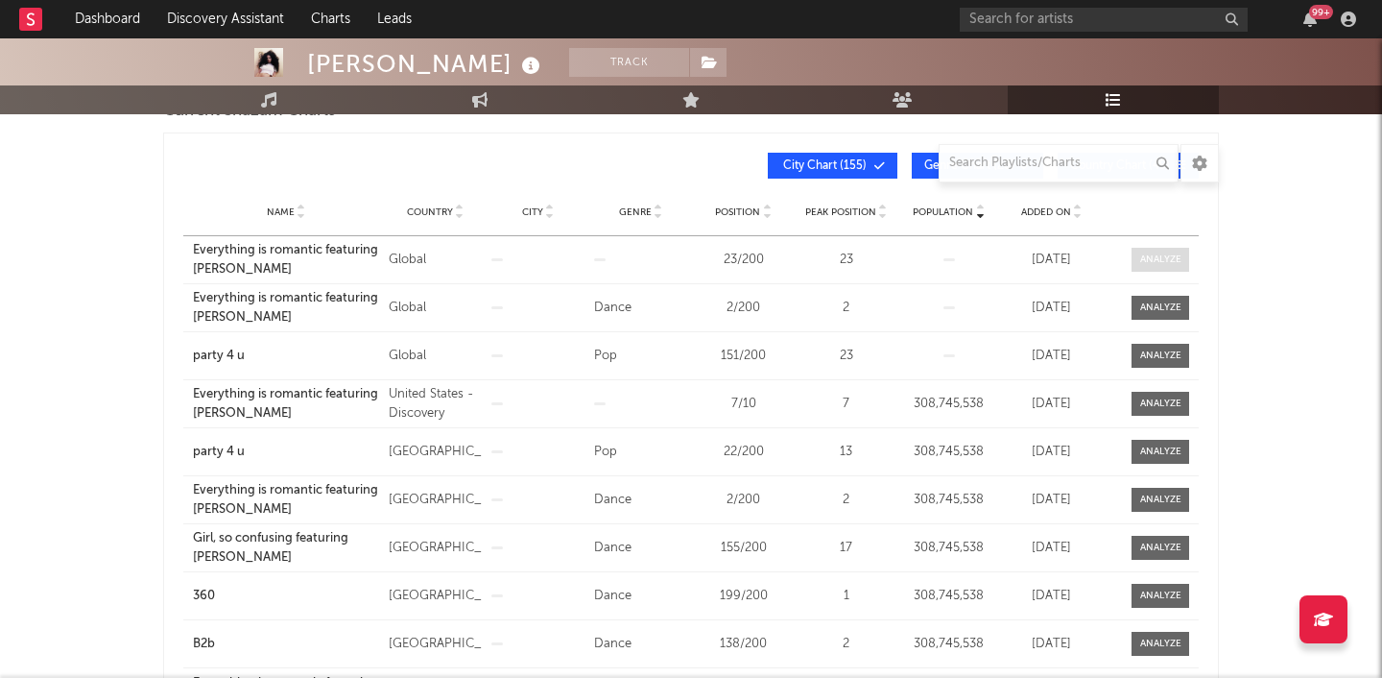
click at [1157, 253] on div at bounding box center [1160, 259] width 41 height 14
select select "All"
select select "1w"
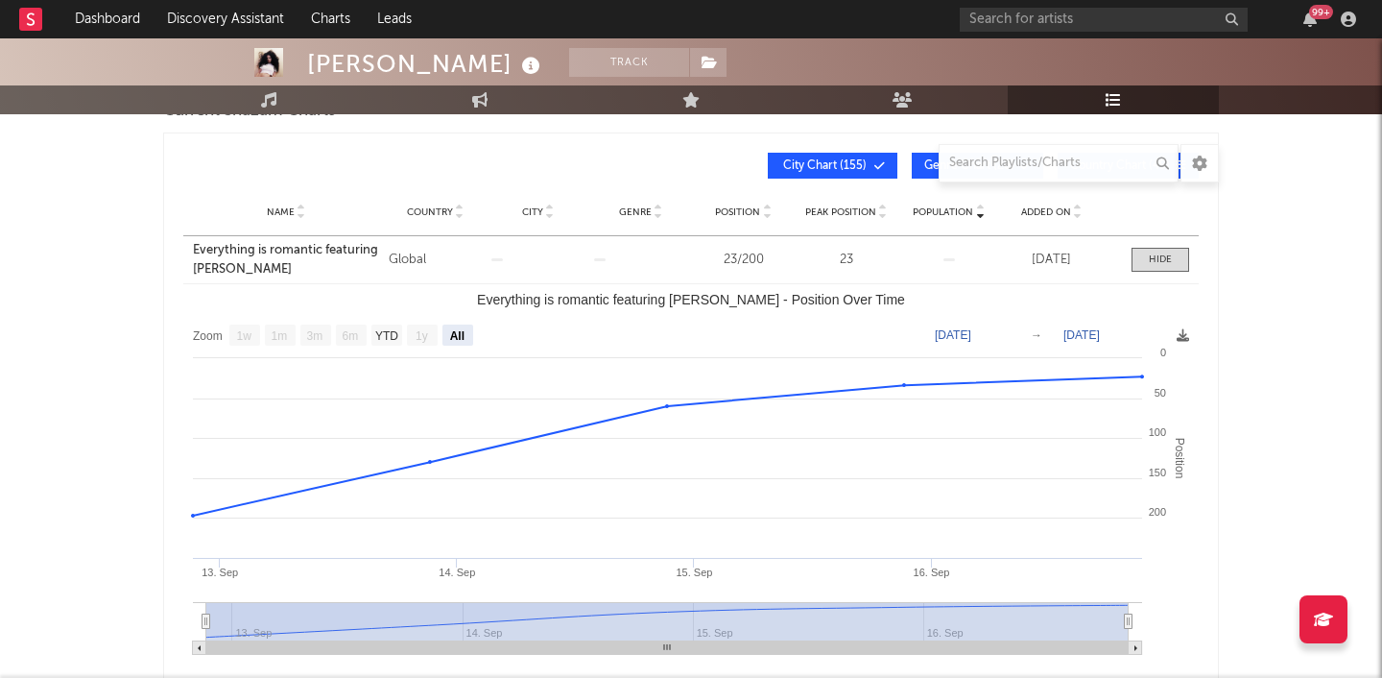
click at [1170, 255] on div at bounding box center [1160, 259] width 23 height 14
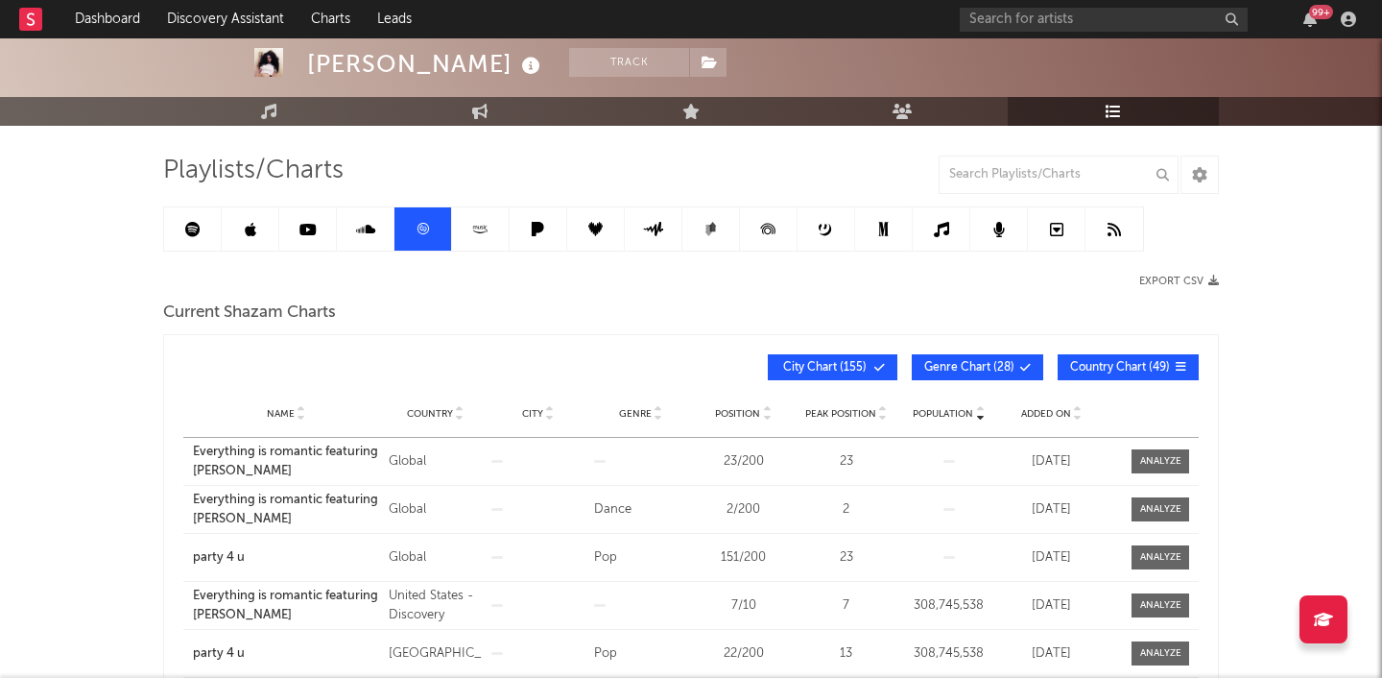
scroll to position [0, 0]
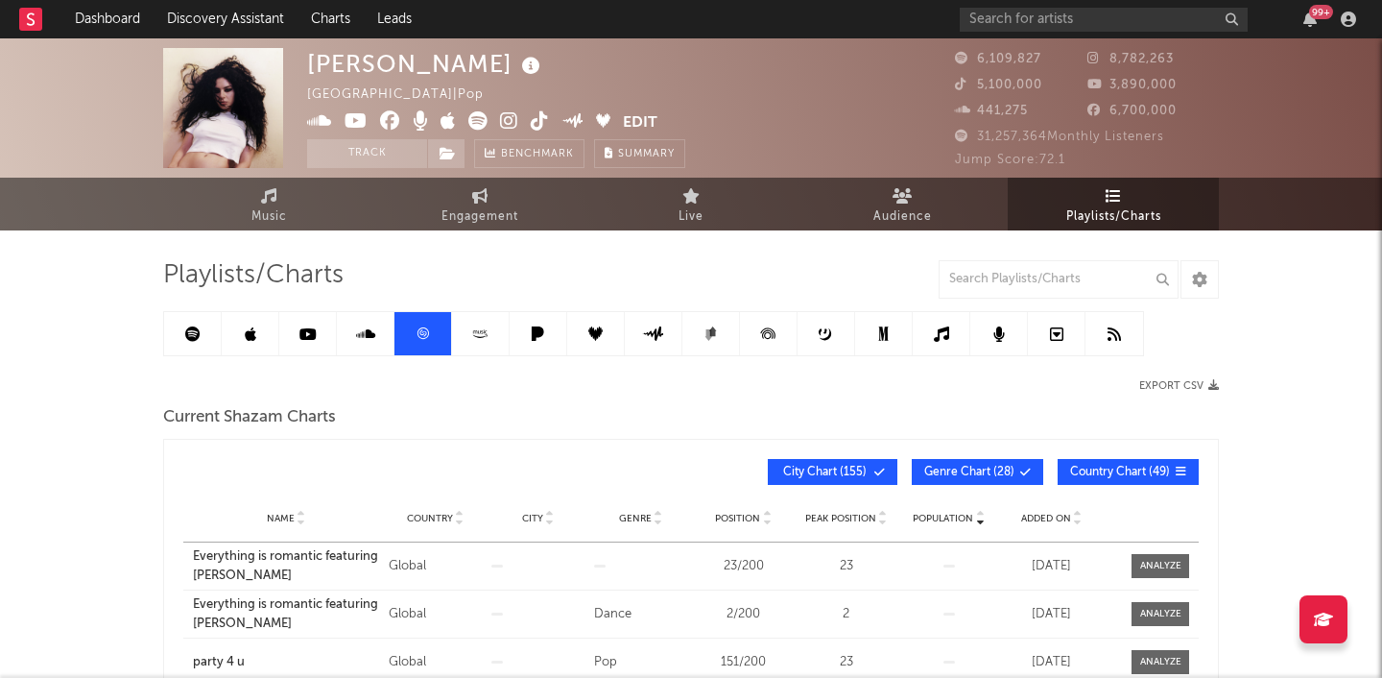
click at [206, 346] on link at bounding box center [193, 333] width 58 height 43
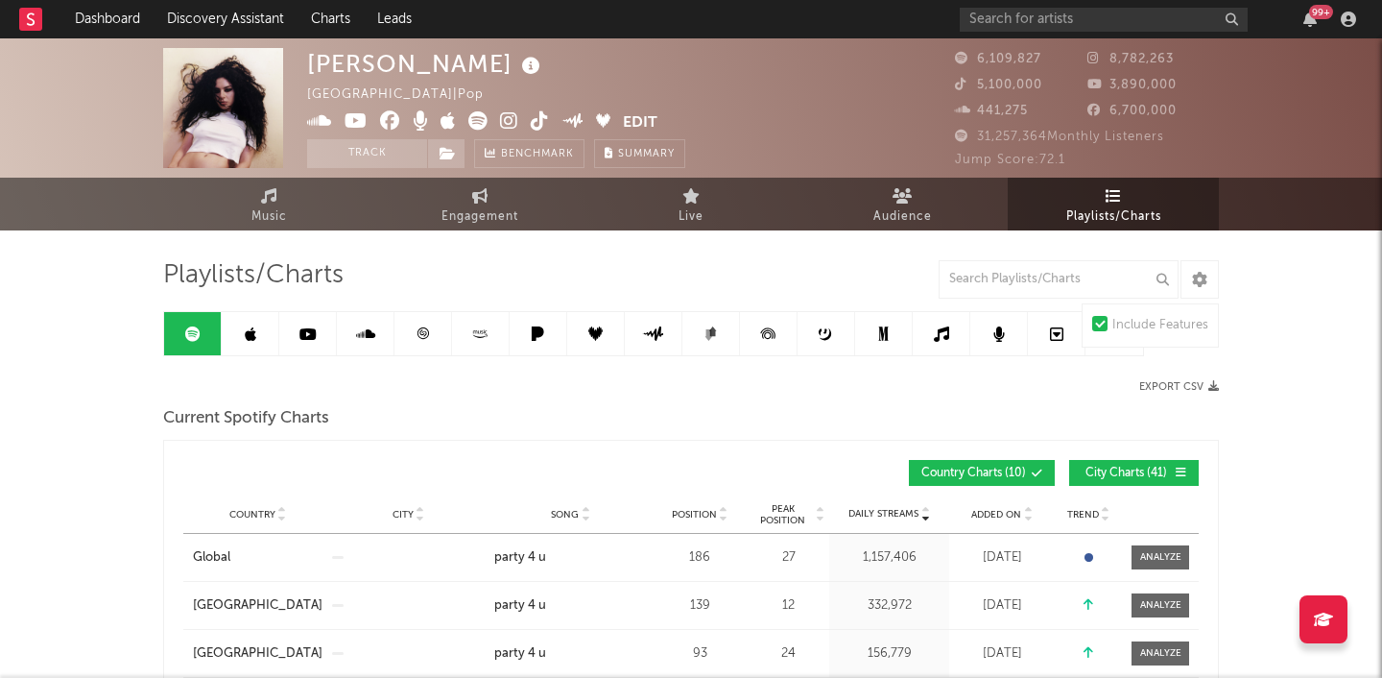
click at [259, 332] on link at bounding box center [251, 333] width 58 height 43
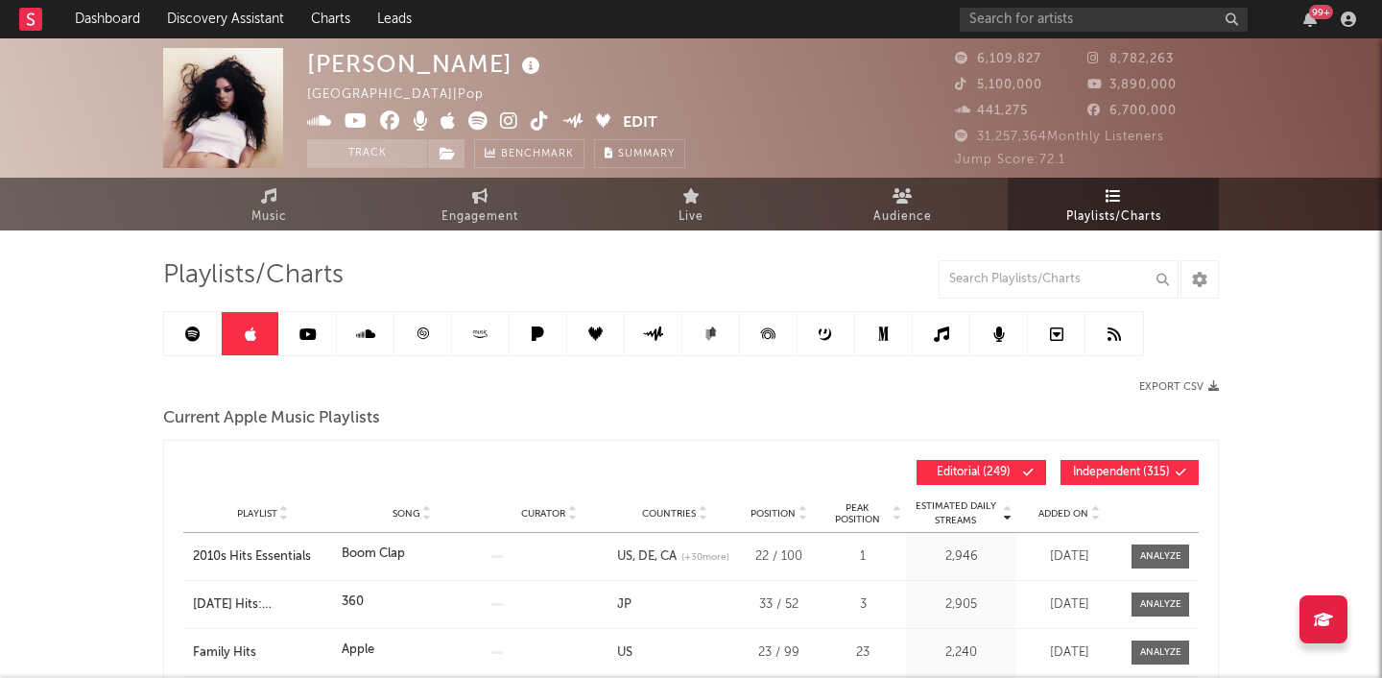
click at [202, 338] on link at bounding box center [193, 333] width 58 height 43
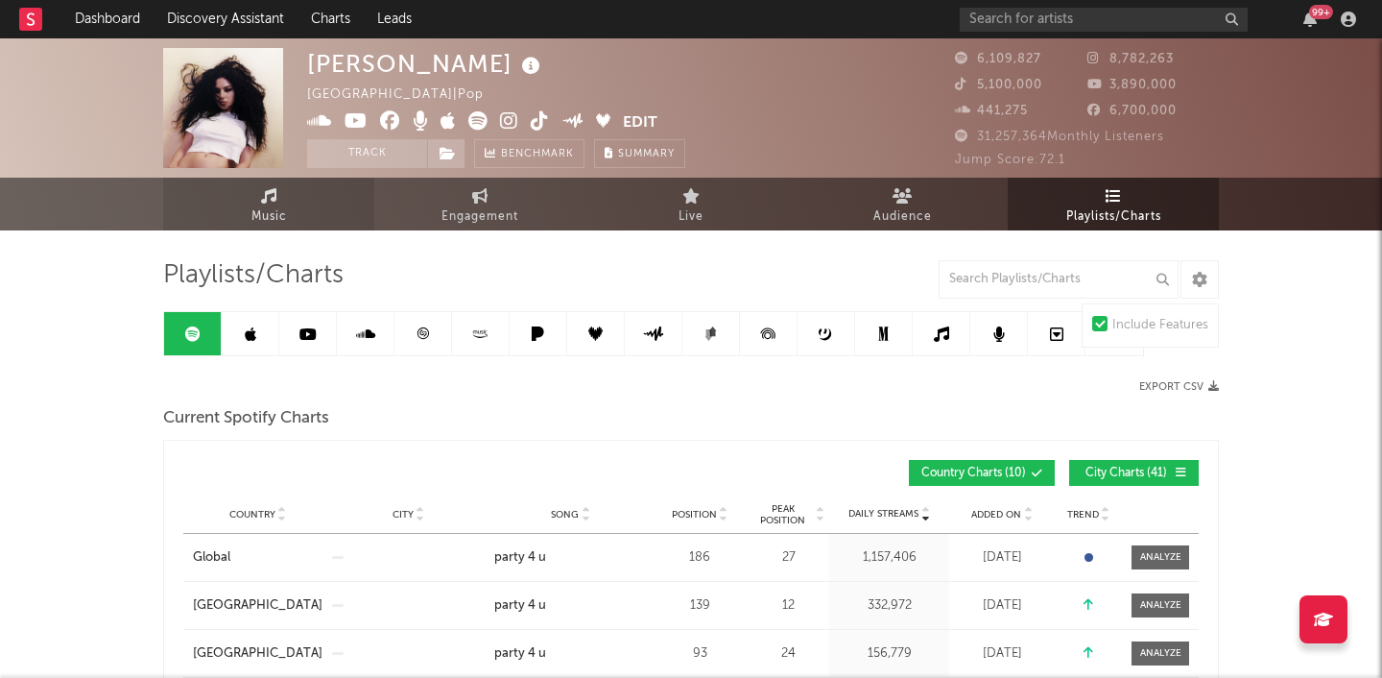
click at [267, 205] on span "Music" at bounding box center [269, 216] width 36 height 23
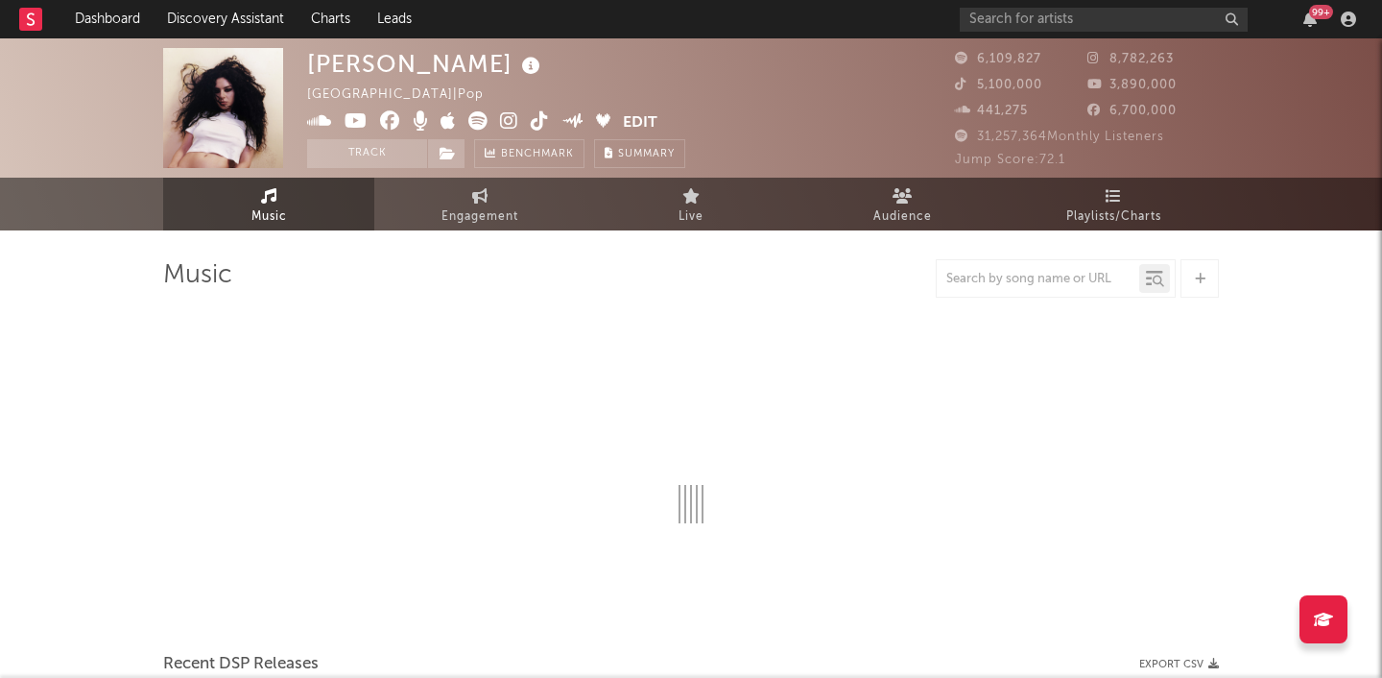
select select "6m"
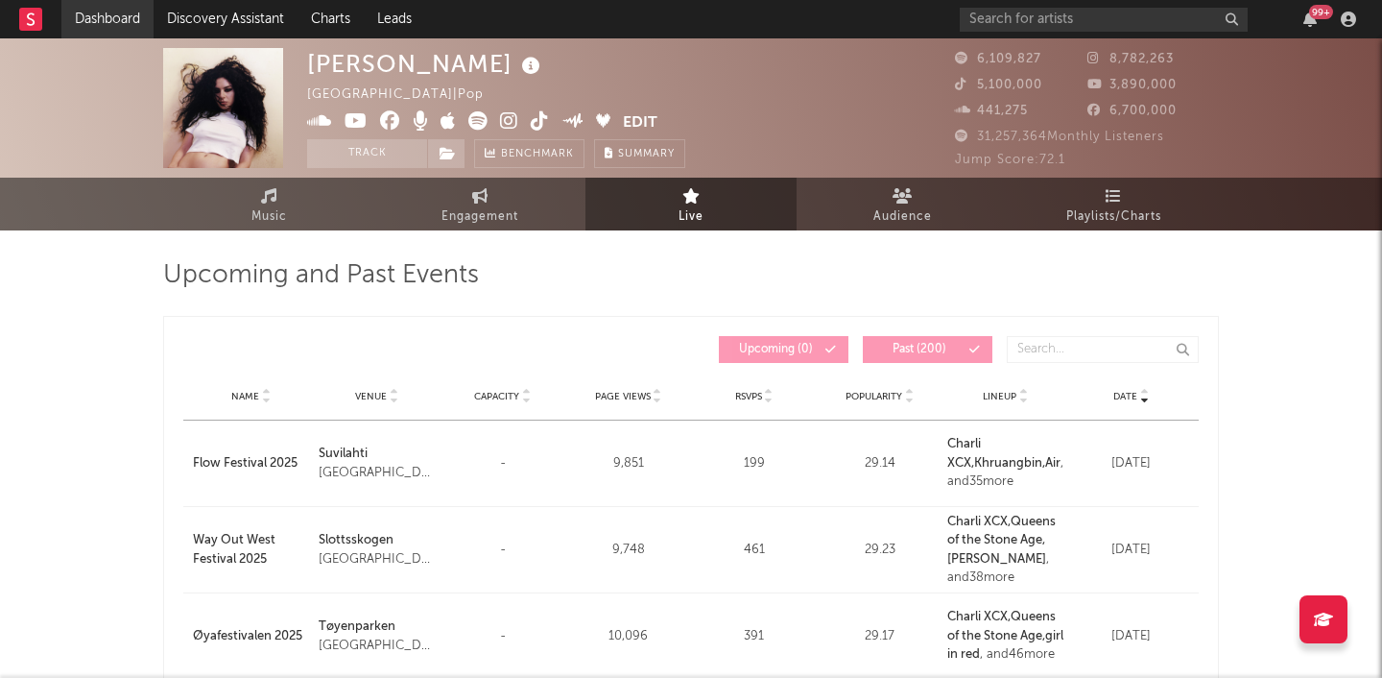
select select "1m"
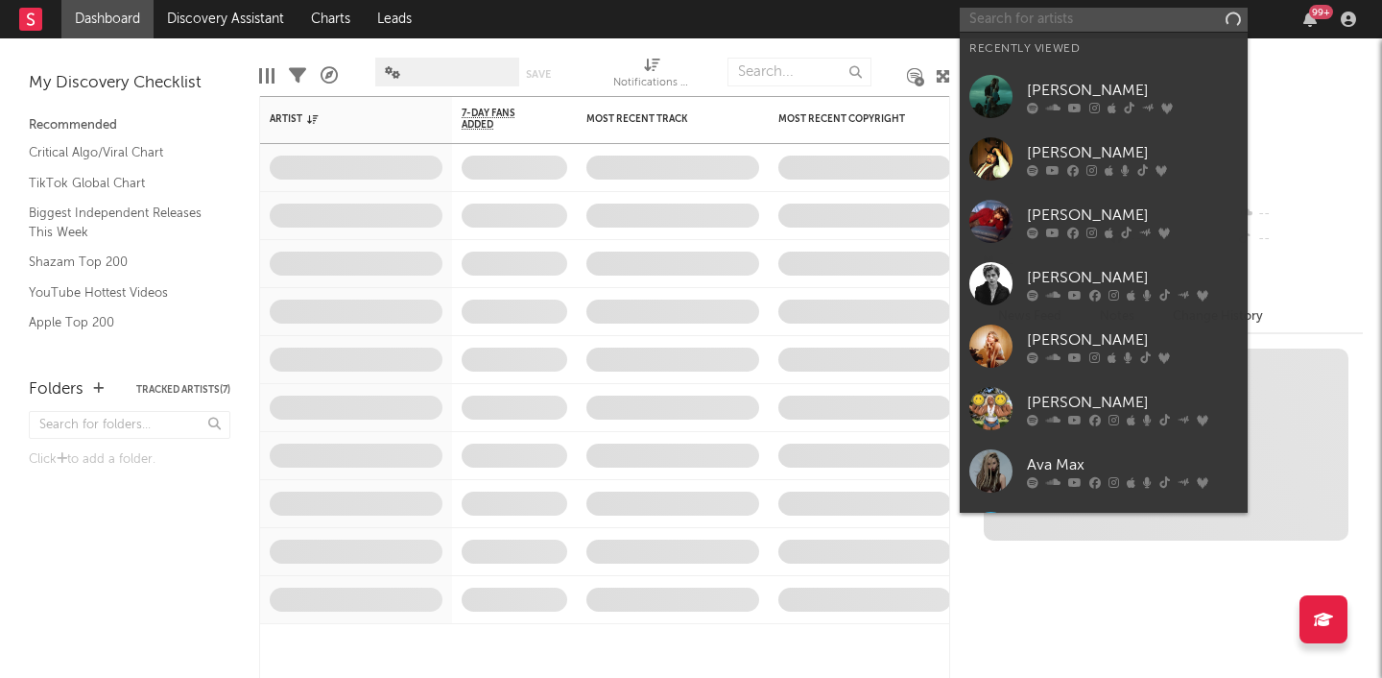
click at [1026, 21] on input "text" at bounding box center [1104, 20] width 288 height 24
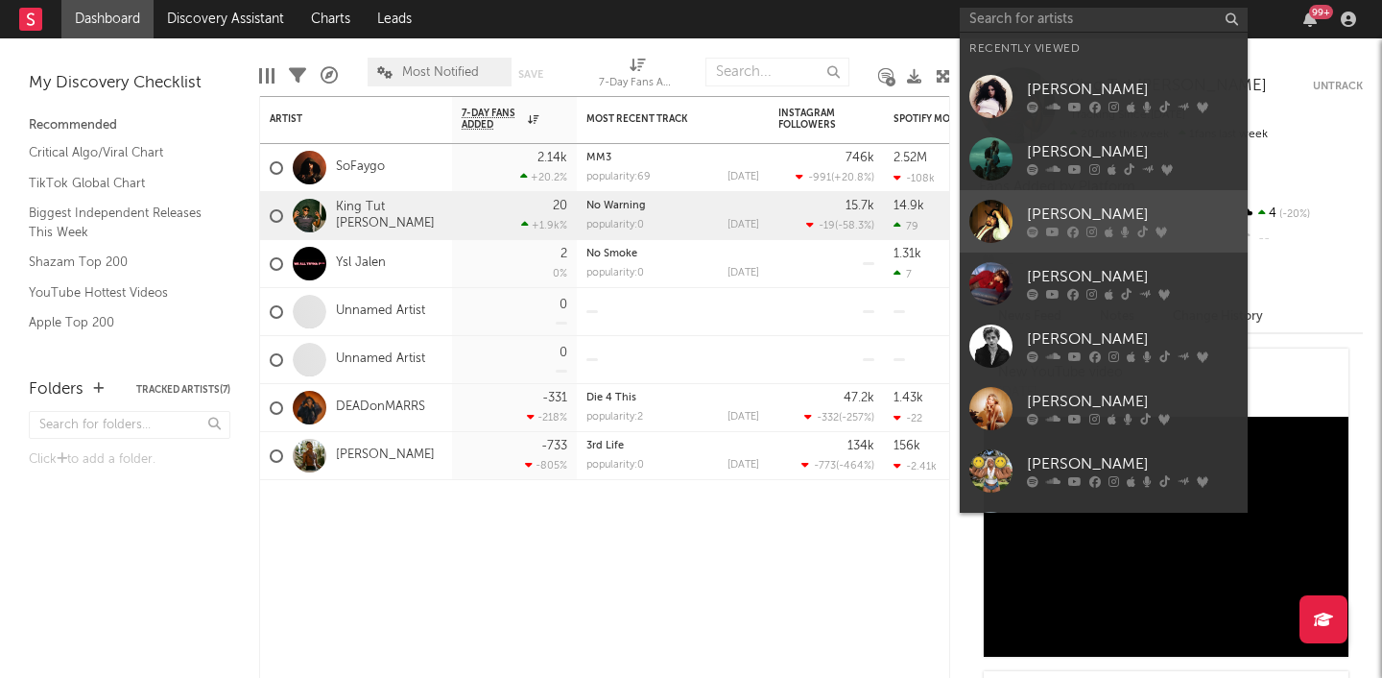
click at [1047, 215] on div "[PERSON_NAME]" at bounding box center [1132, 214] width 211 height 23
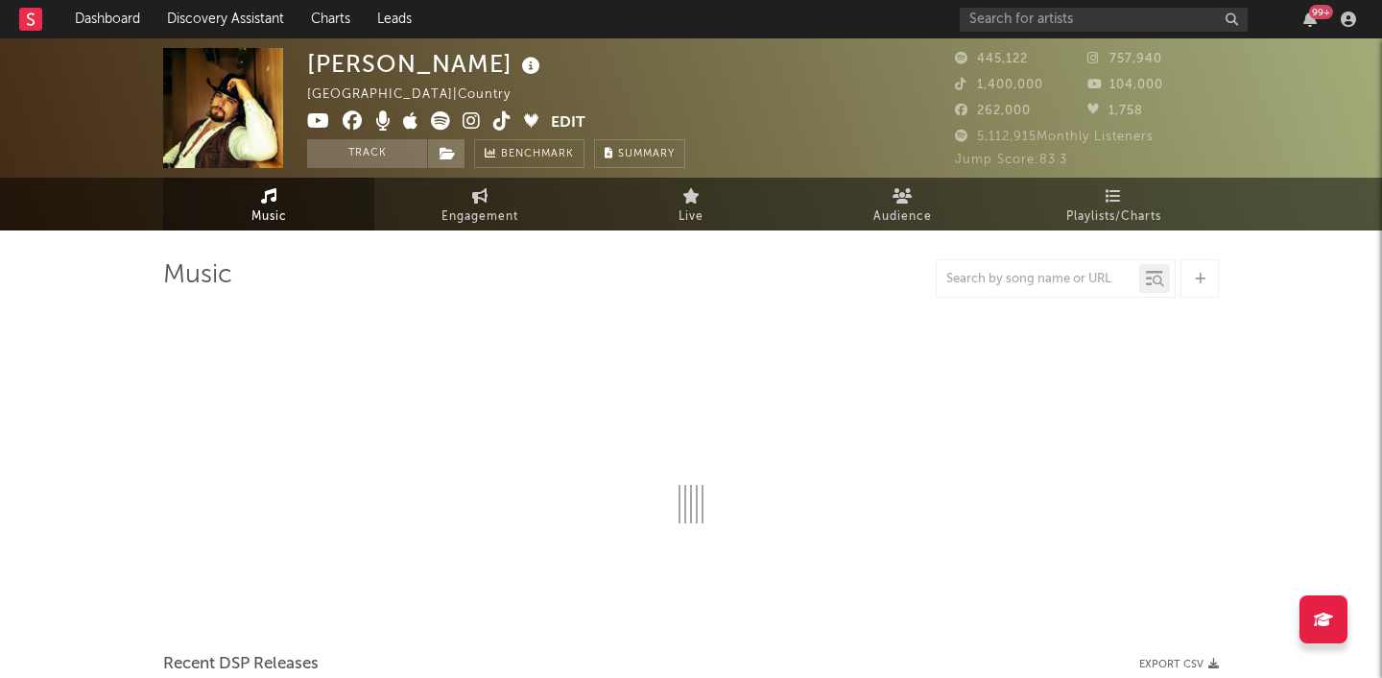
select select "6m"
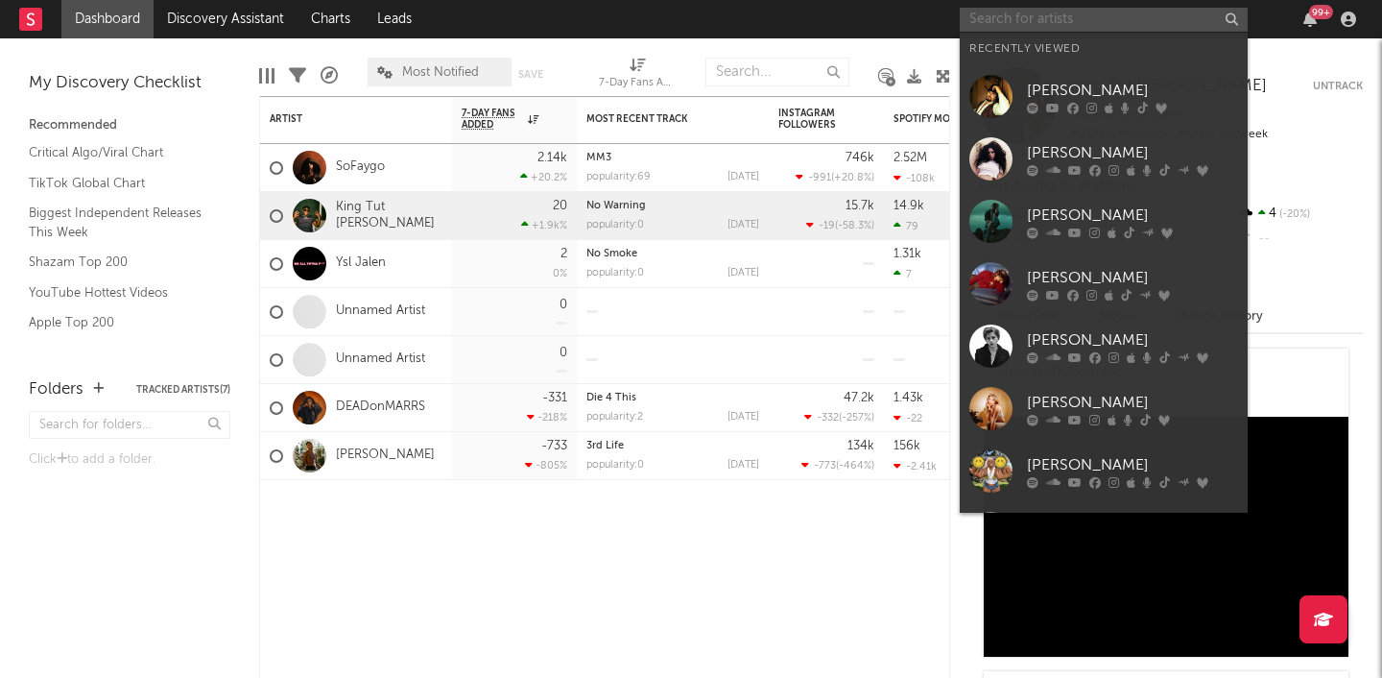
click at [1011, 22] on input "text" at bounding box center [1104, 20] width 288 height 24
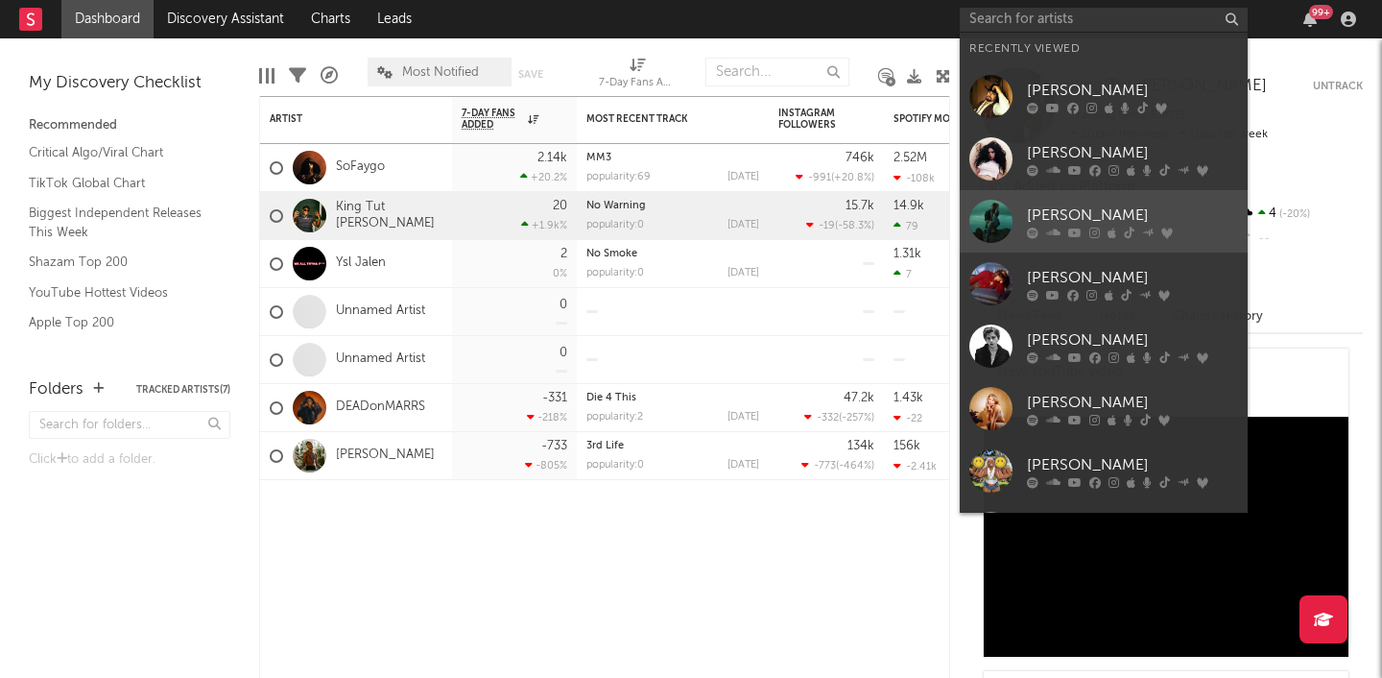
click at [1048, 215] on div "[PERSON_NAME]" at bounding box center [1132, 214] width 211 height 23
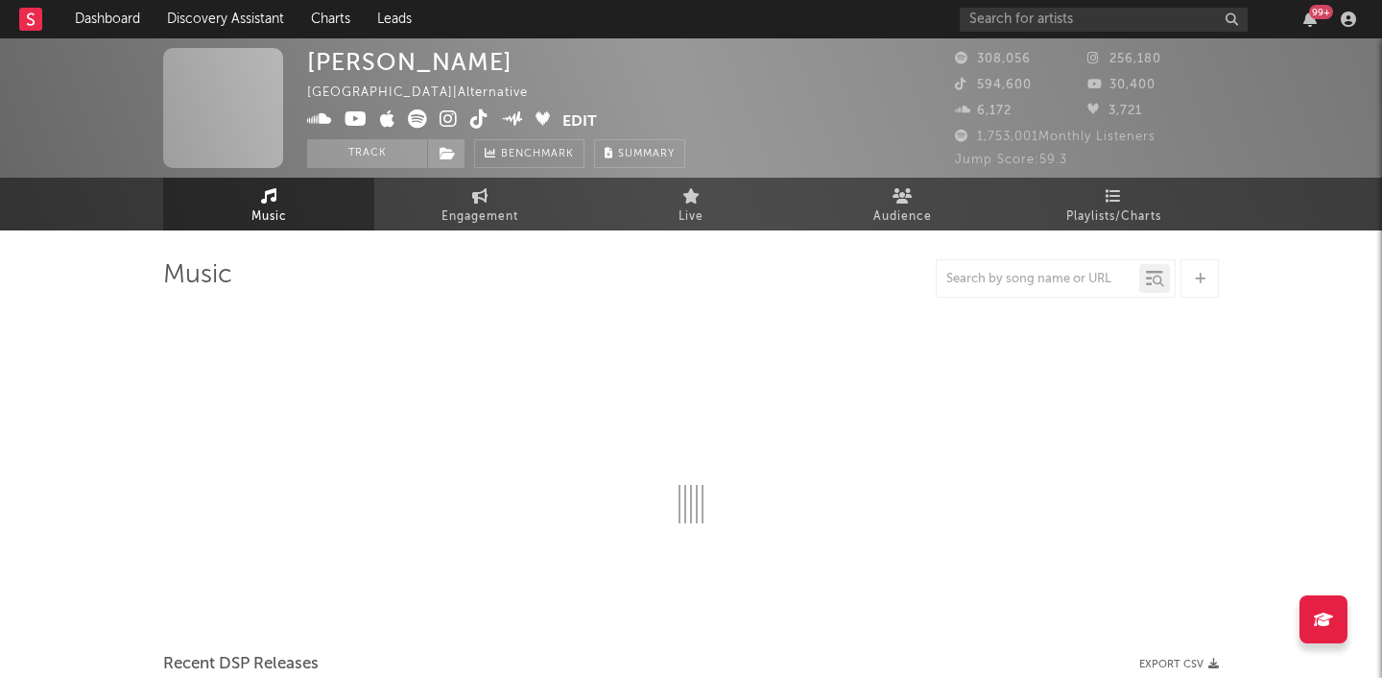
select select "6m"
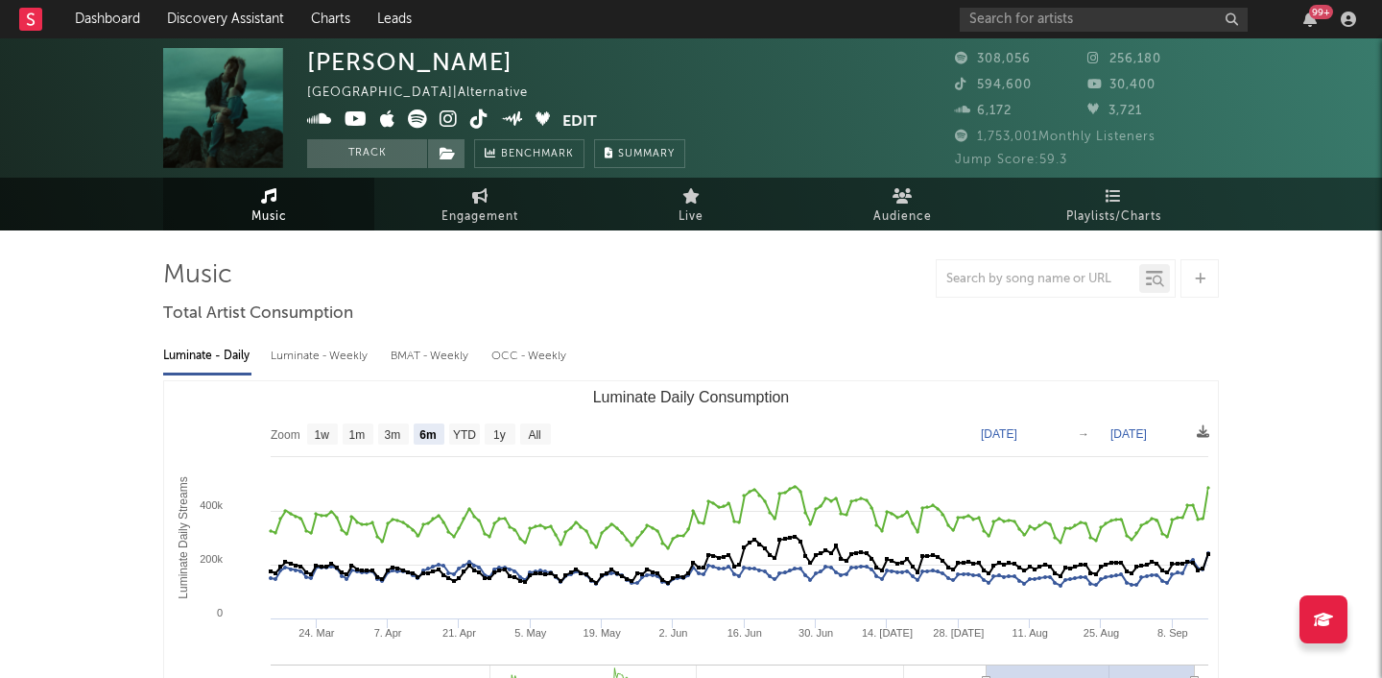
select select "6m"
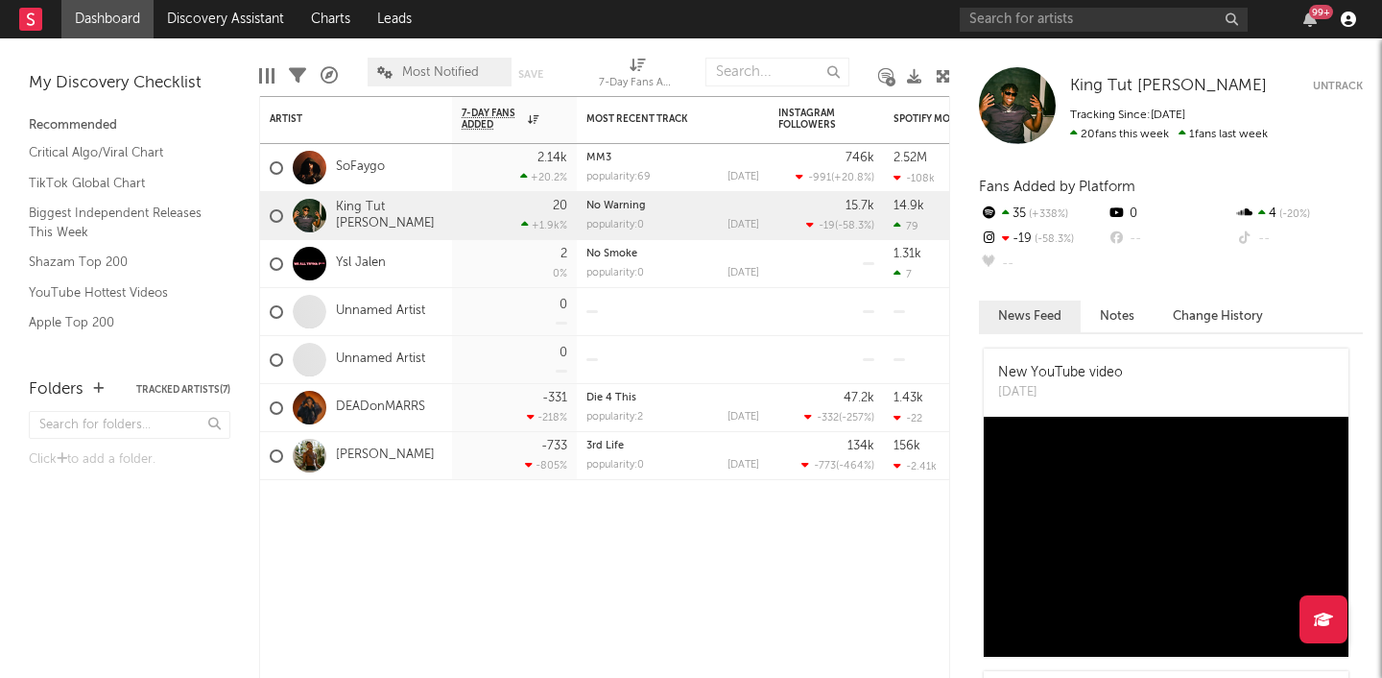
click at [1343, 22] on icon "button" at bounding box center [1348, 19] width 15 height 15
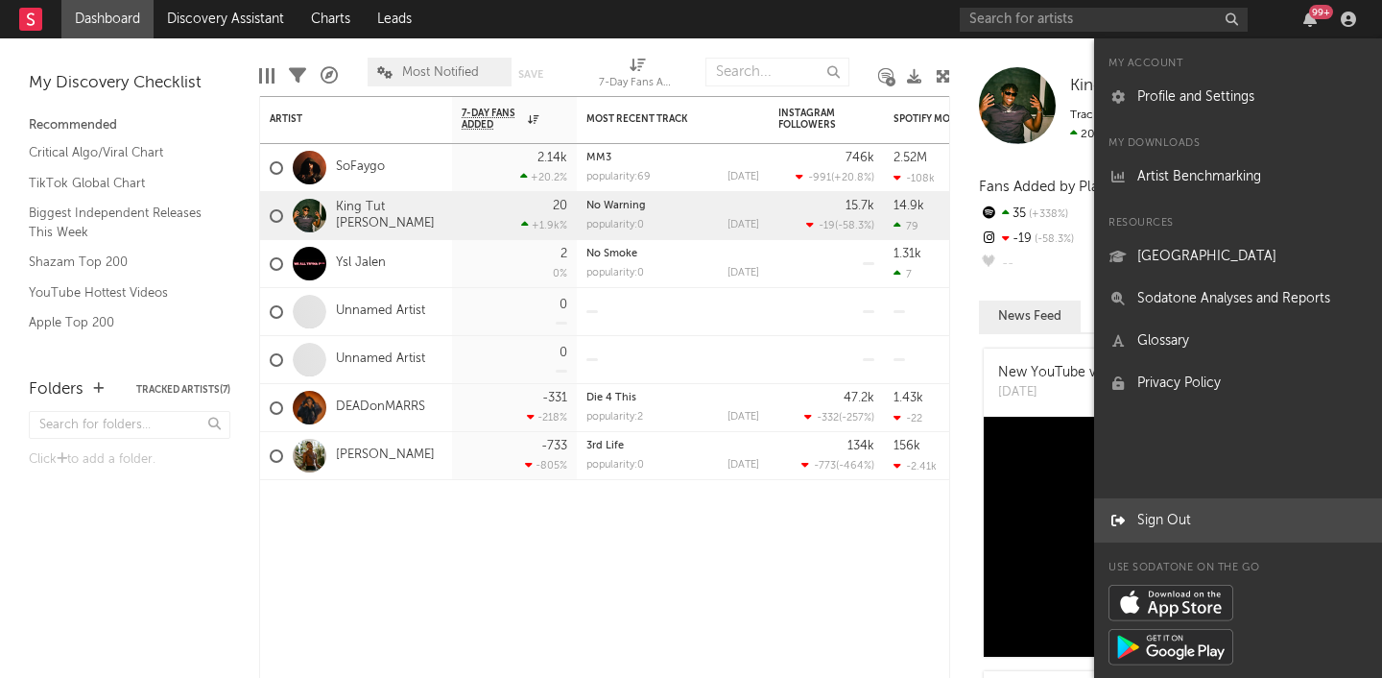
click at [1156, 519] on link "Sign Out" at bounding box center [1238, 520] width 288 height 42
